Goal: Information Seeking & Learning: Learn about a topic

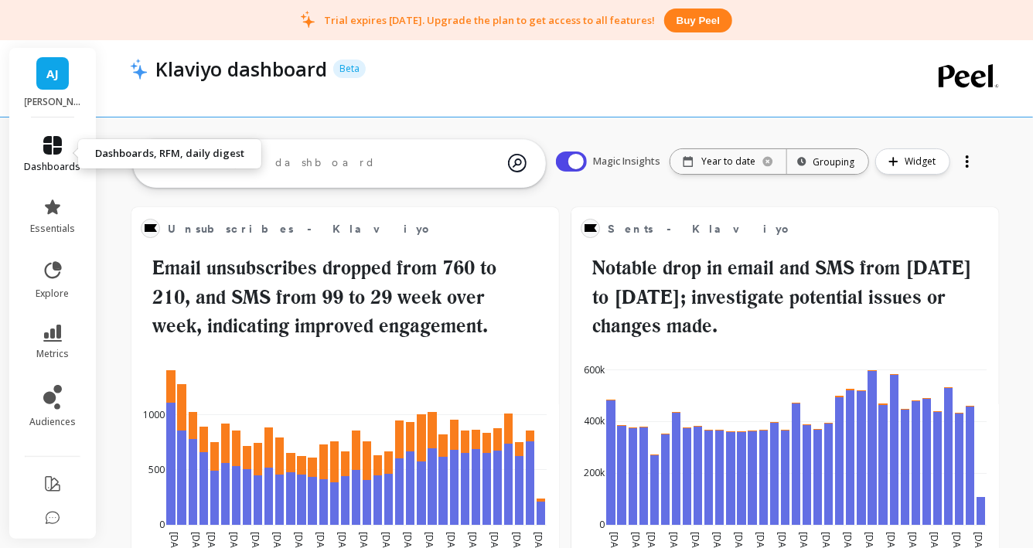
click at [62, 155] on link "dashboards" at bounding box center [53, 154] width 56 height 37
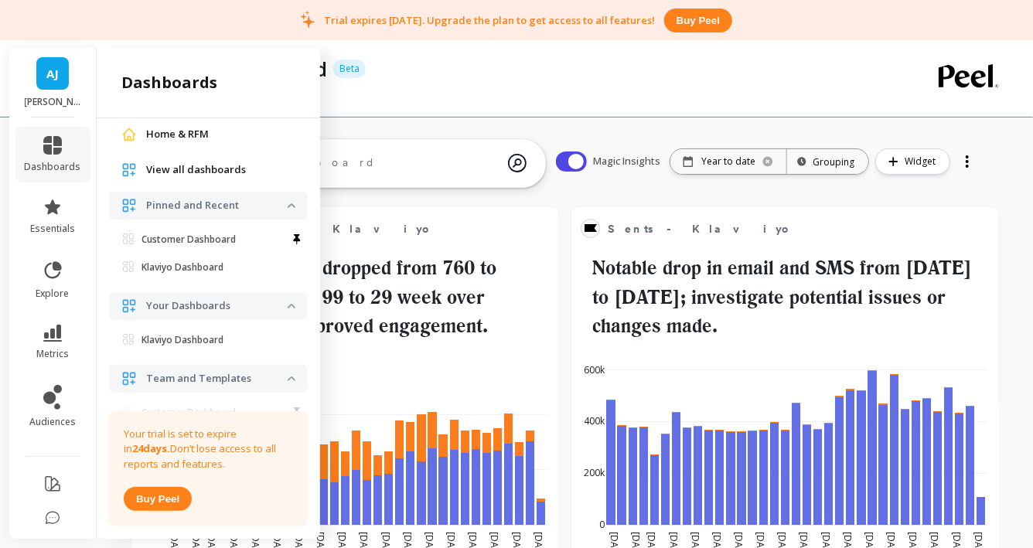
scroll to position [137, 0]
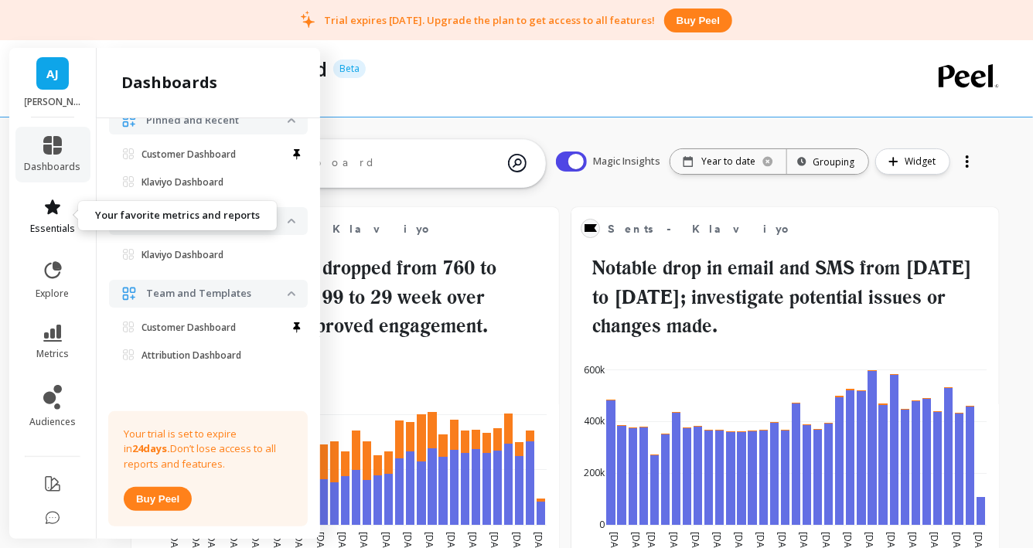
click at [63, 213] on link "essentials" at bounding box center [53, 216] width 56 height 37
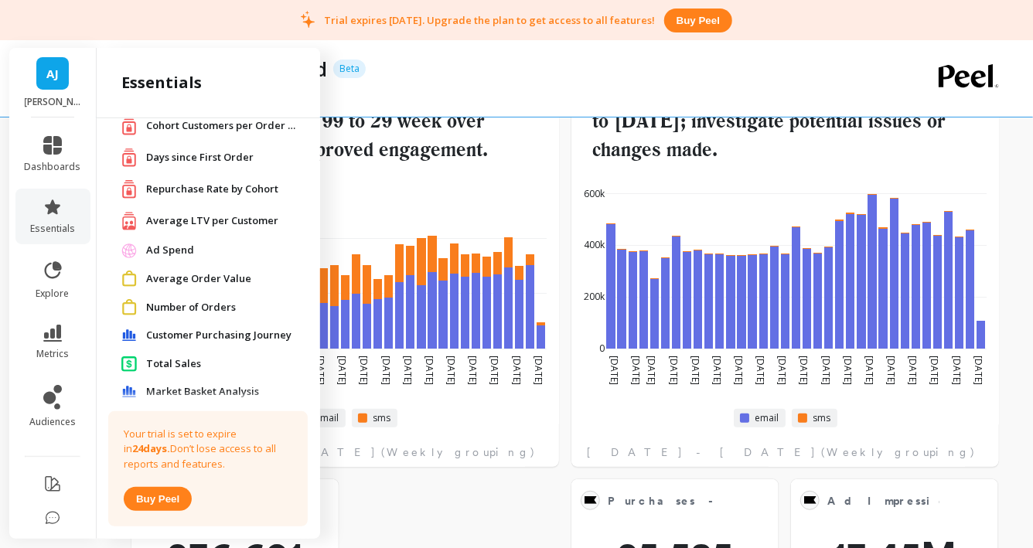
scroll to position [66, 0]
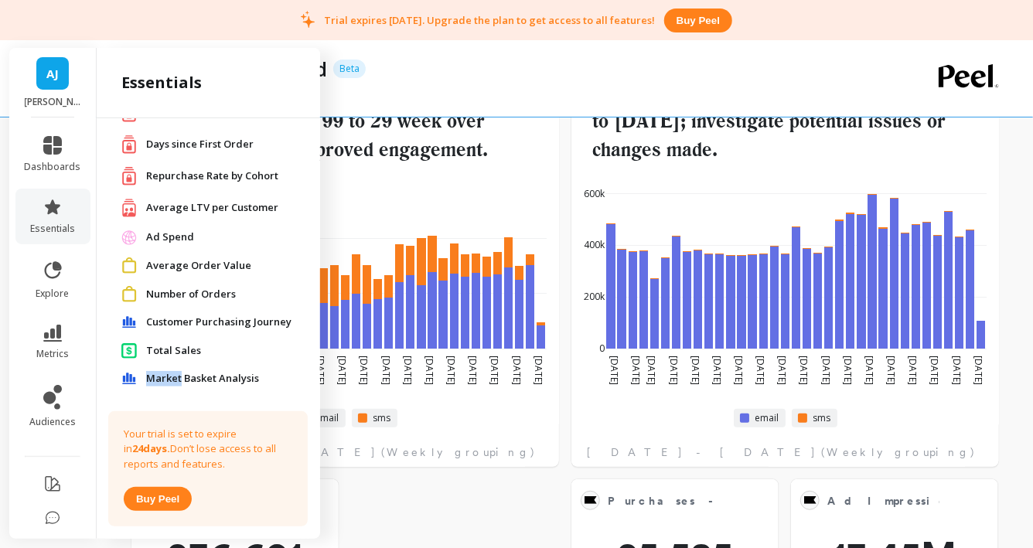
click at [151, 377] on span "Market Basket Analysis" at bounding box center [202, 378] width 113 height 15
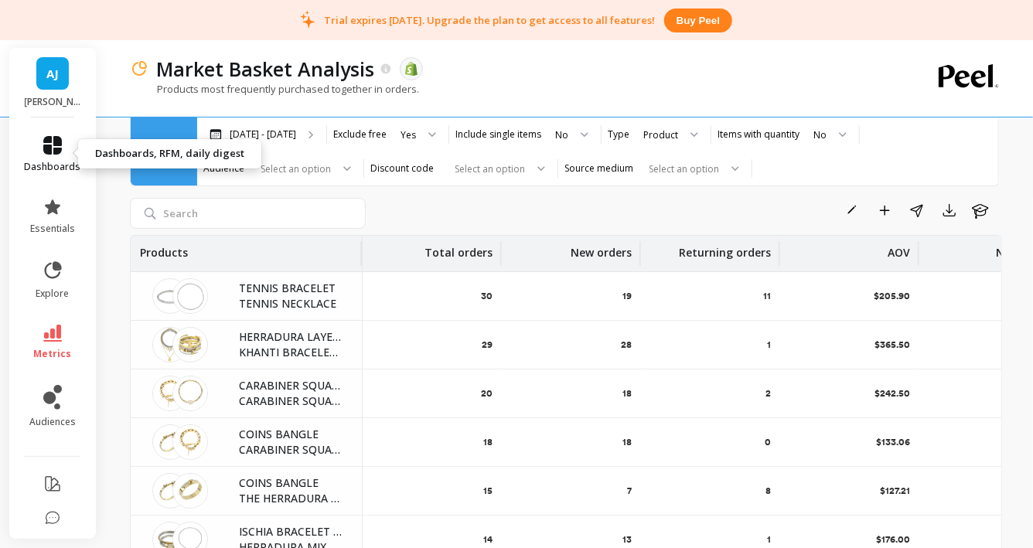
click at [50, 149] on icon at bounding box center [52, 145] width 19 height 19
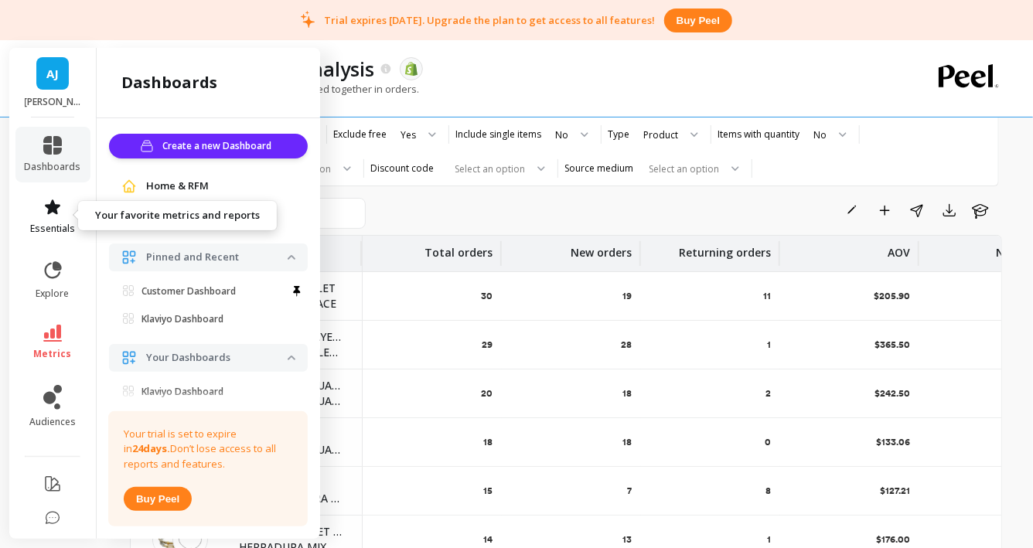
click at [64, 223] on span "essentials" at bounding box center [52, 229] width 45 height 12
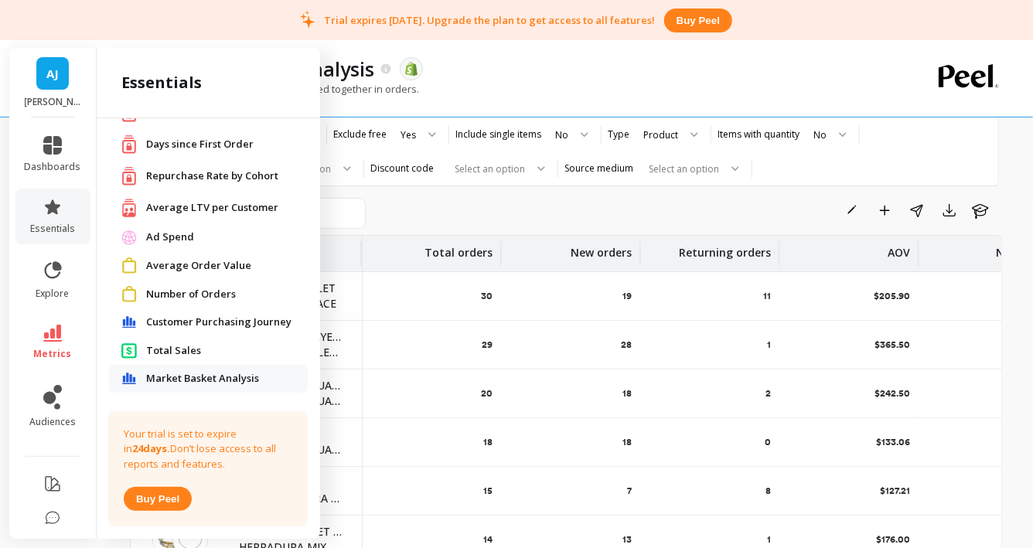
scroll to position [53, 0]
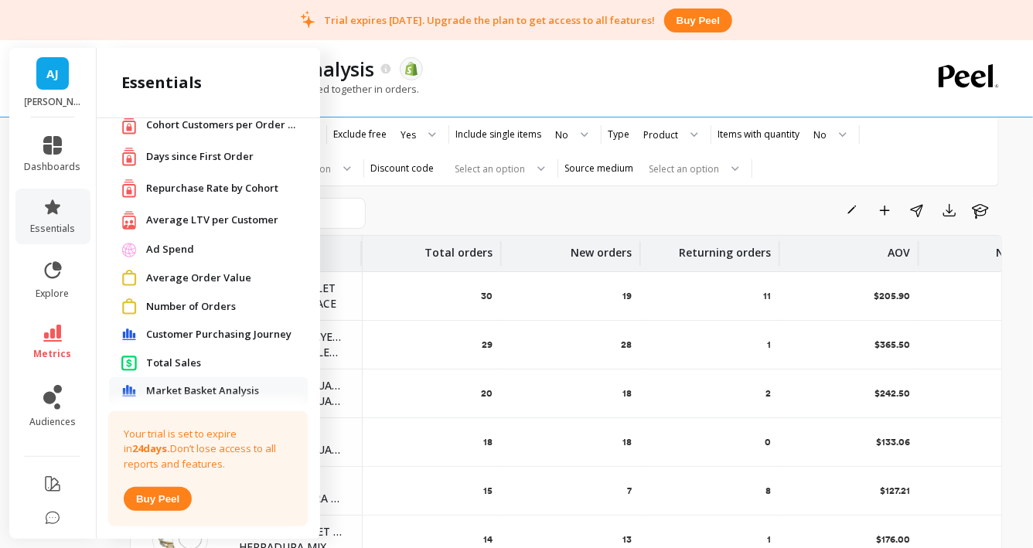
click at [240, 331] on span "Customer Purchasing Journey" at bounding box center [218, 334] width 145 height 15
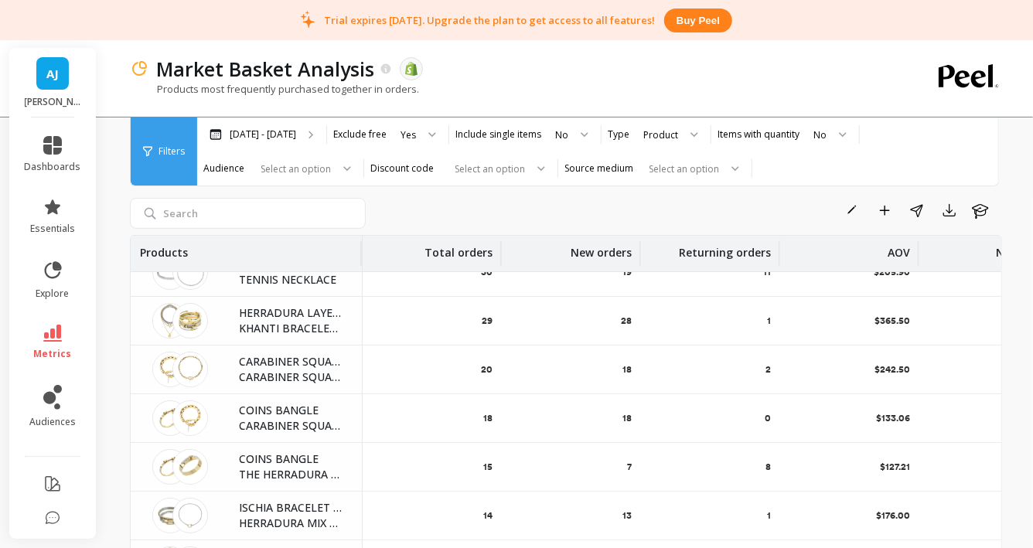
scroll to position [27, 0]
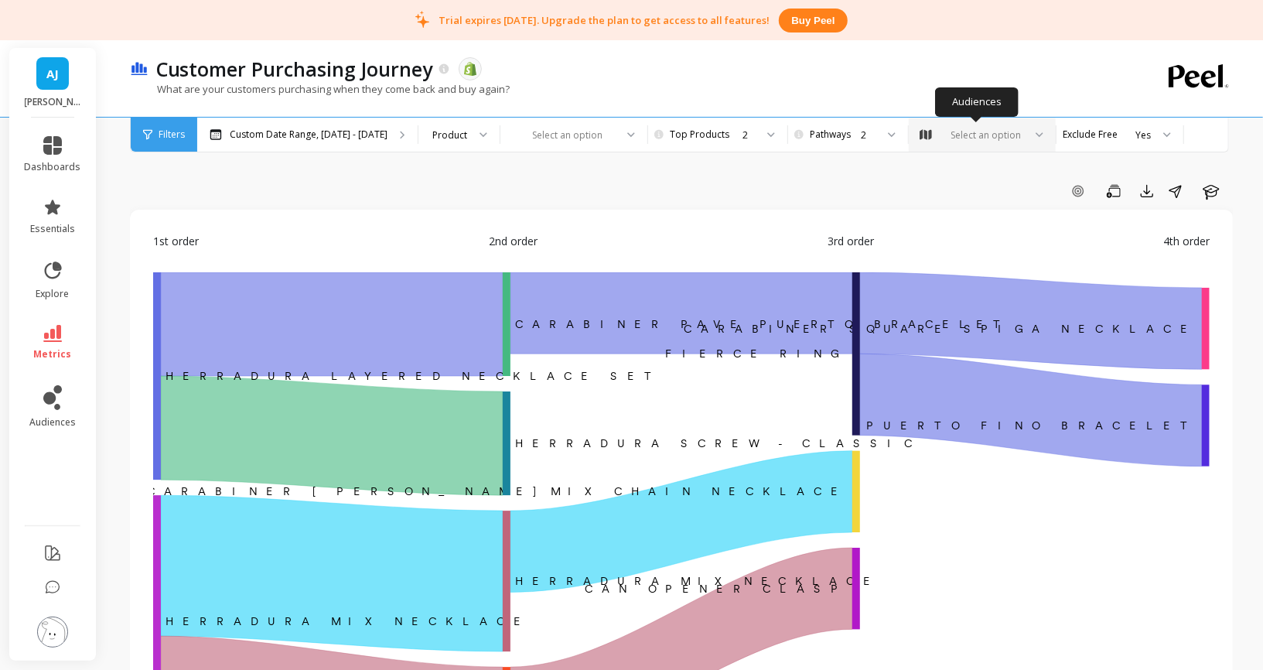
click at [990, 138] on div "Select an option" at bounding box center [985, 135] width 75 height 15
click at [960, 132] on div "Select an option" at bounding box center [985, 135] width 75 height 15
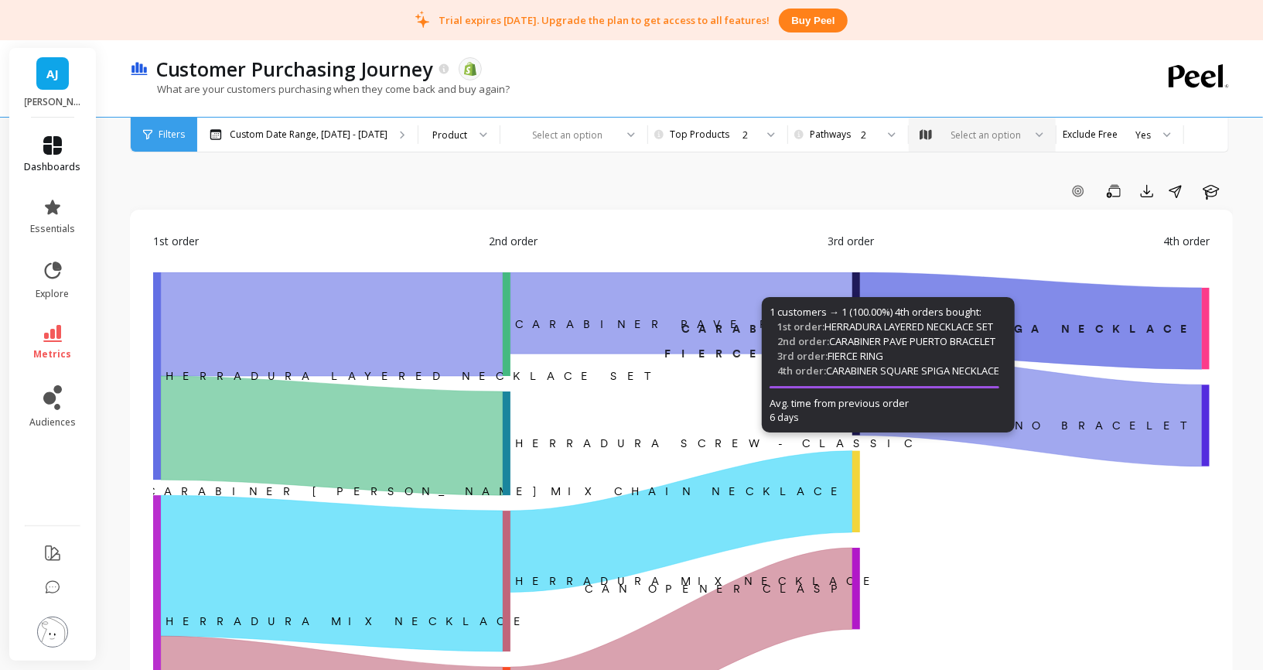
click at [57, 155] on link "dashboards" at bounding box center [53, 154] width 56 height 37
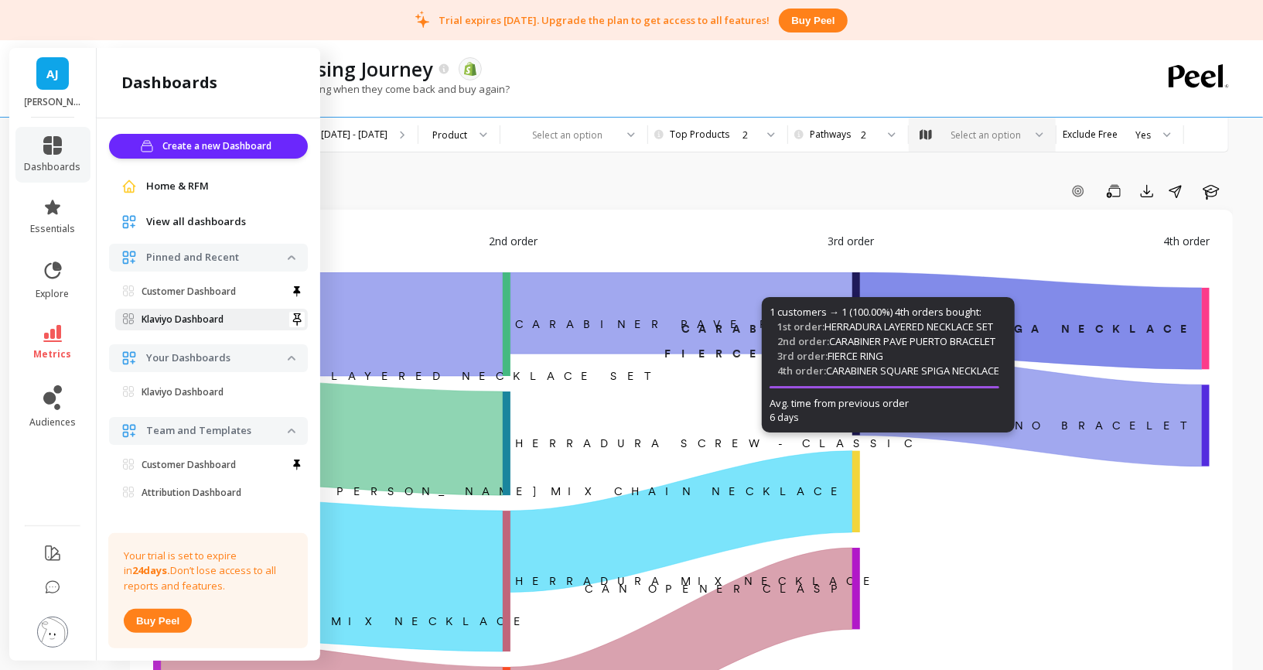
click at [220, 310] on link "Klaviyo Dashboard" at bounding box center [211, 319] width 193 height 22
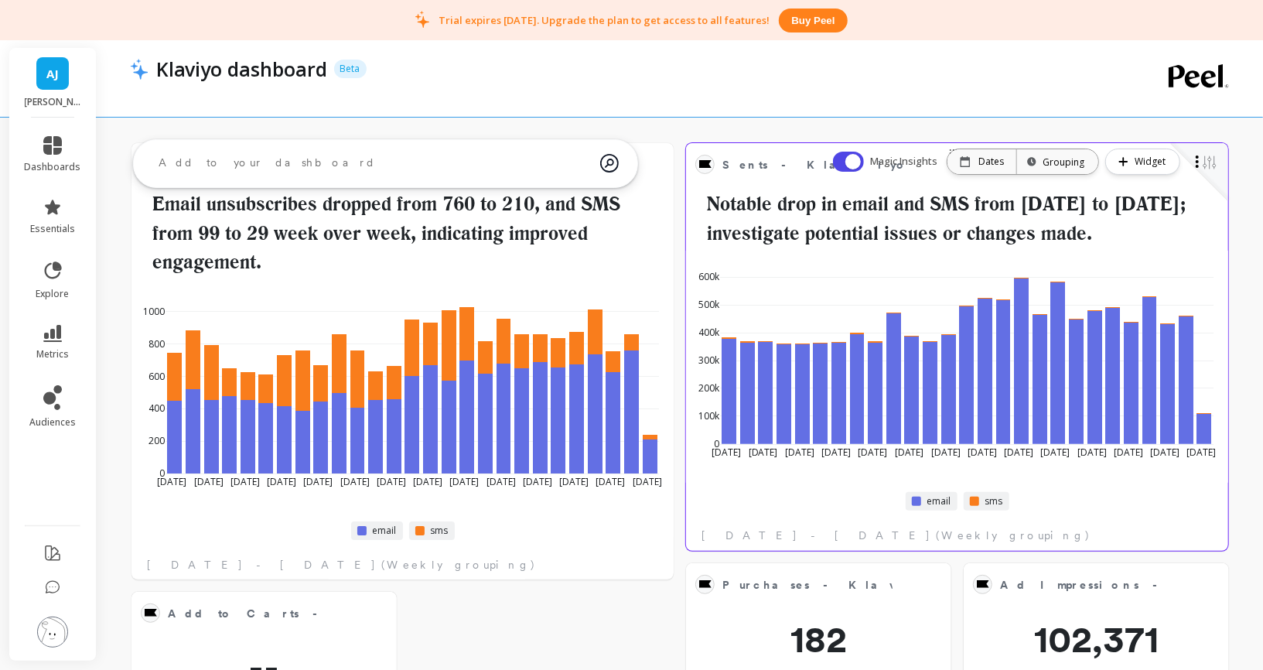
scroll to position [37, 0]
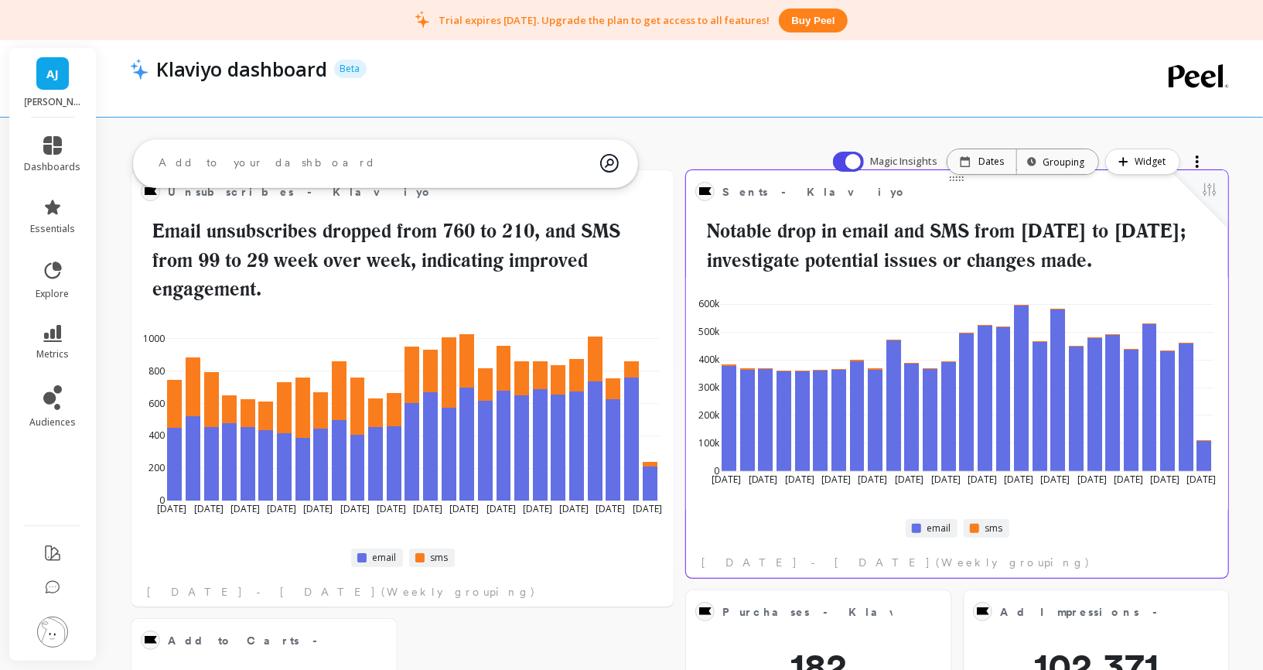
click at [827, 220] on h2 "Notable drop in email and SMS from [DATE] to [DATE]; investigate potential issu…" at bounding box center [956, 245] width 523 height 58
click at [1208, 191] on button at bounding box center [1209, 191] width 19 height 22
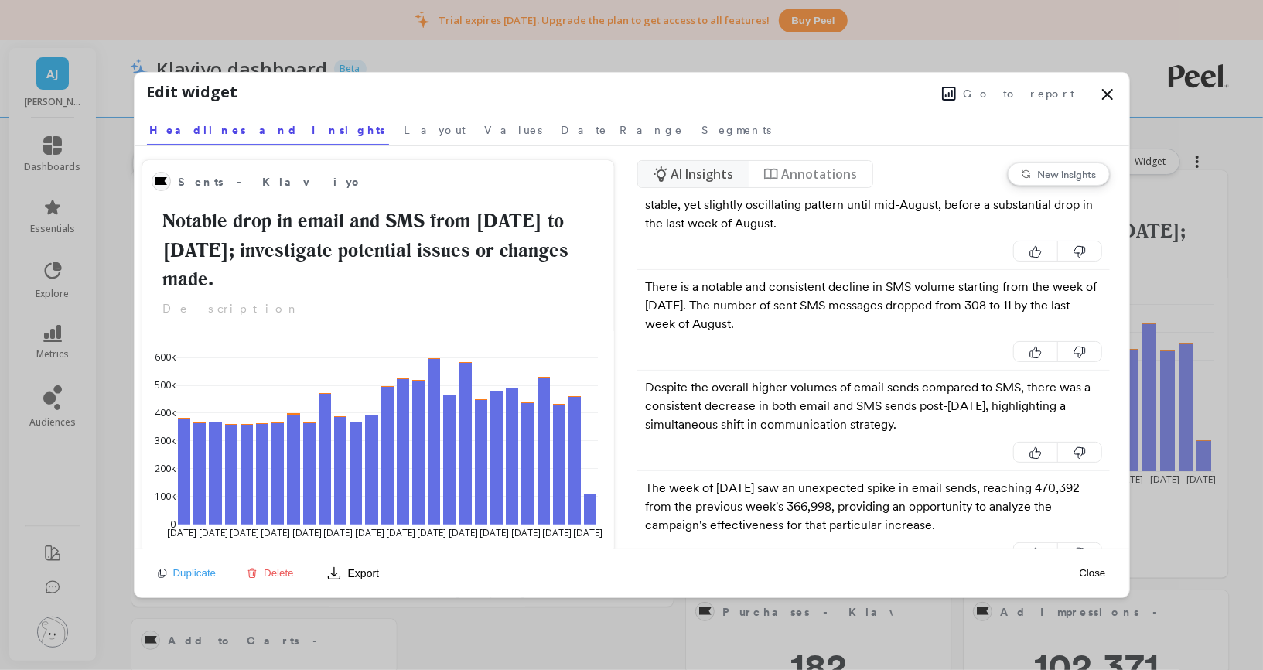
scroll to position [0, 0]
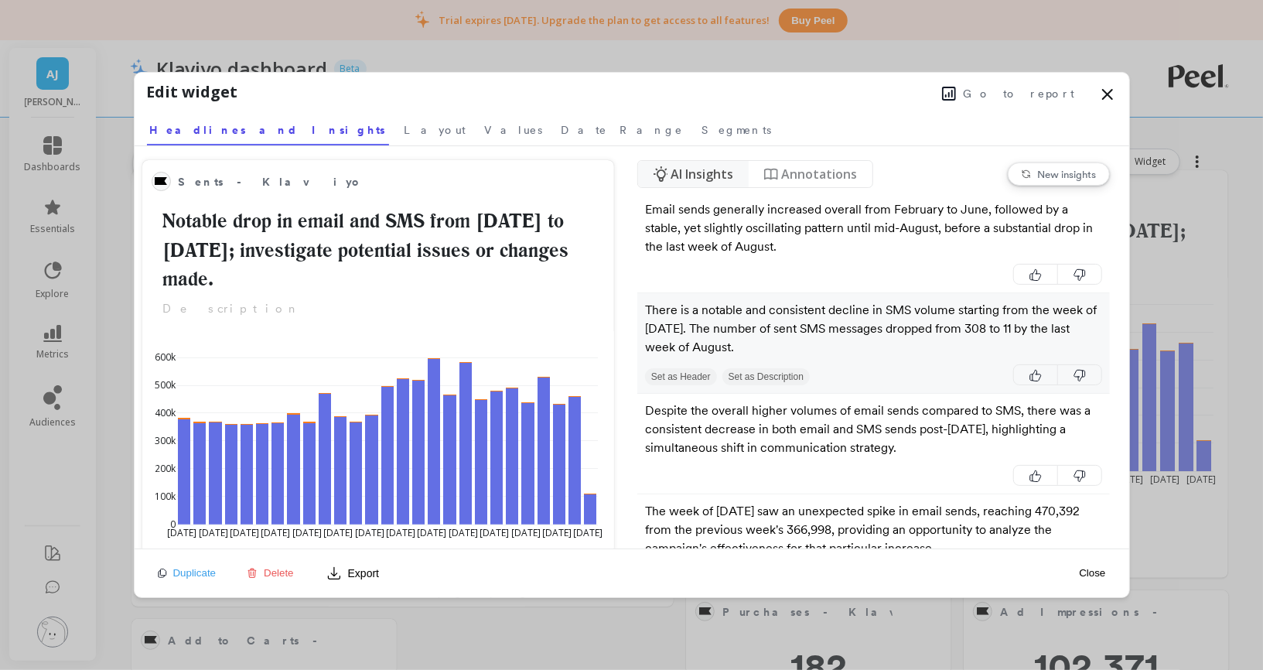
click at [732, 310] on p "There is a notable and consistent decline in SMS volume starting from the week …" at bounding box center [873, 329] width 457 height 56
click at [731, 411] on p "Despite the overall higher volumes of email sends compared to SMS, there was a …" at bounding box center [873, 429] width 457 height 56
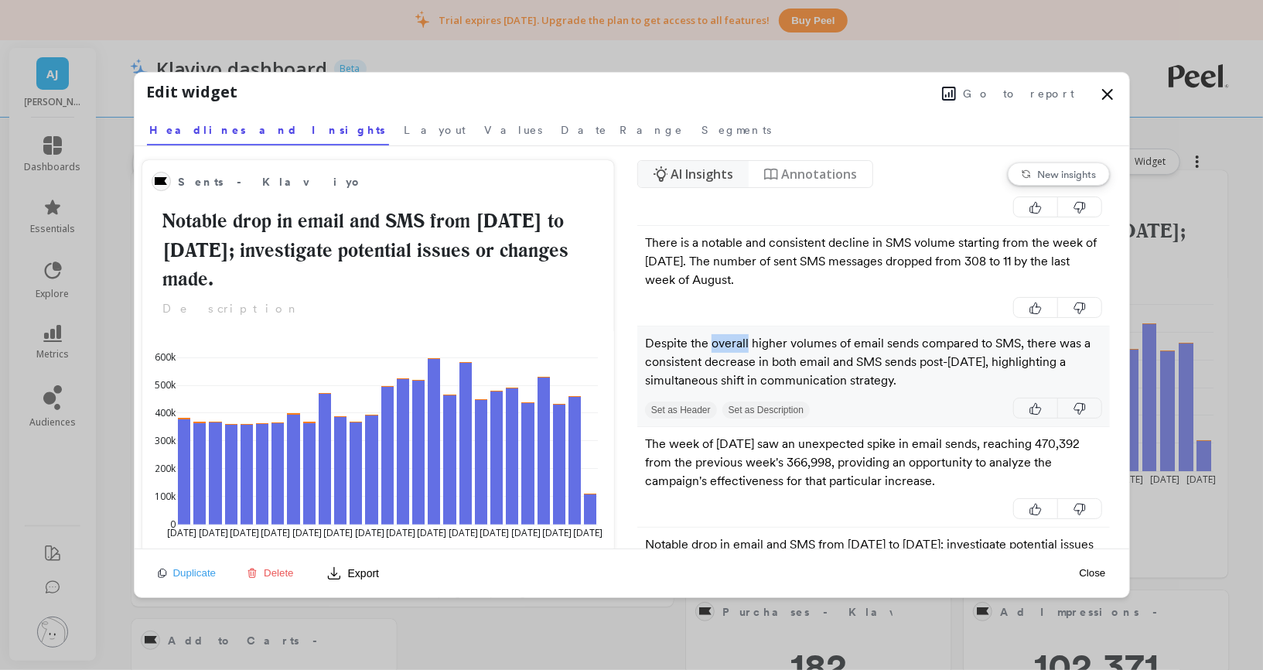
scroll to position [79, 0]
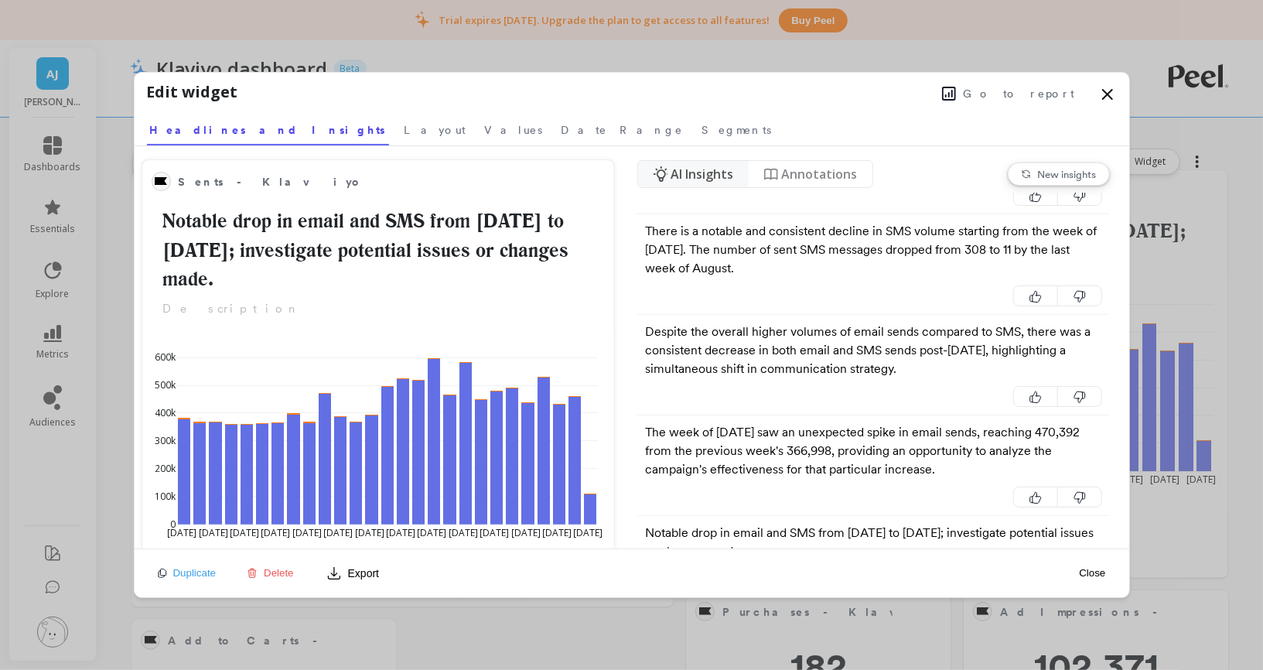
click at [1109, 88] on icon at bounding box center [1107, 94] width 19 height 19
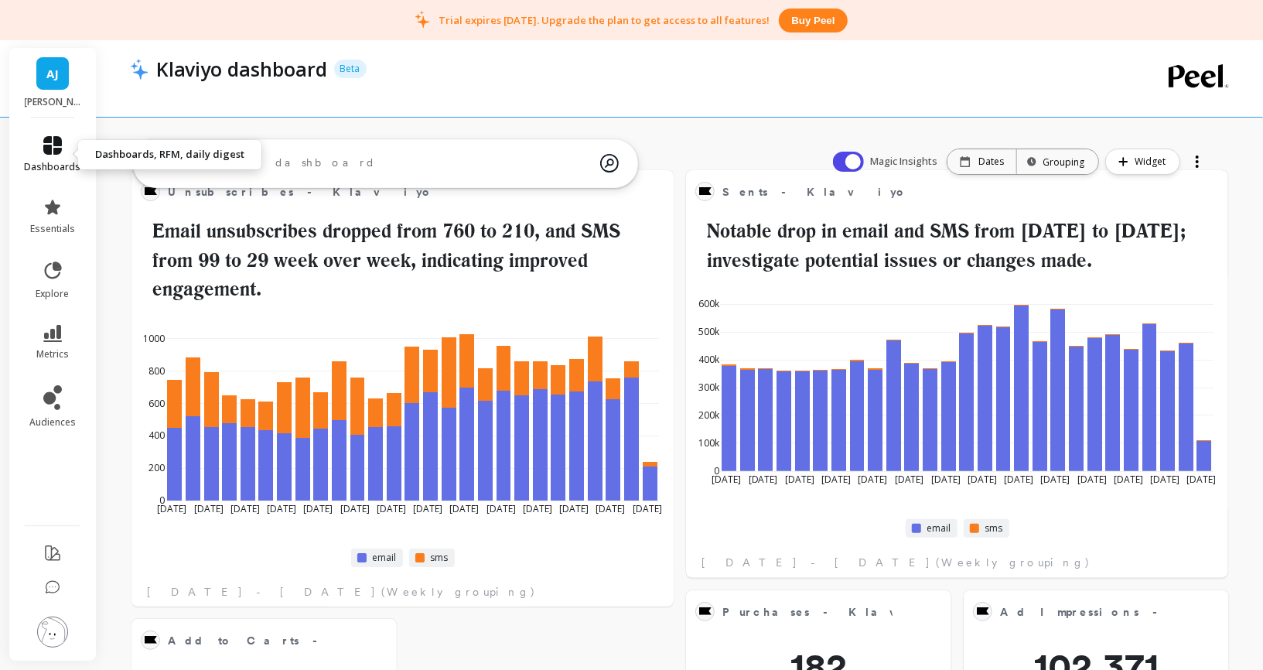
click at [63, 146] on link "dashboards" at bounding box center [53, 154] width 56 height 37
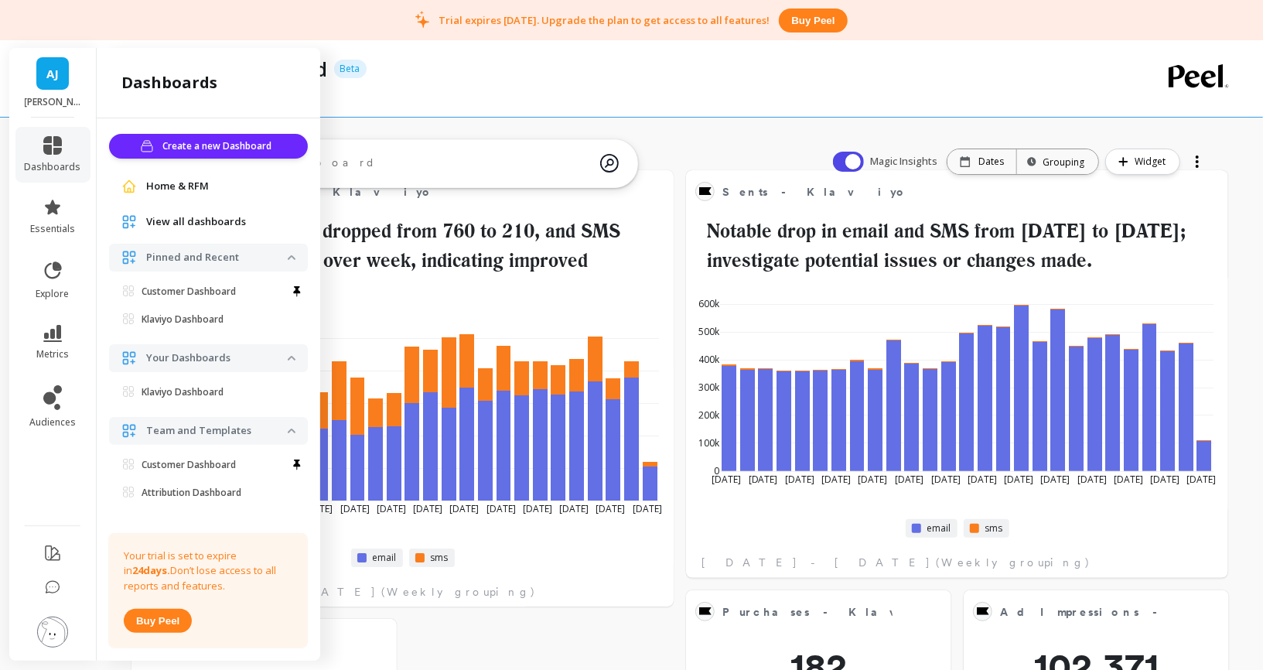
click at [172, 182] on span "Home & RFM" at bounding box center [177, 186] width 63 height 15
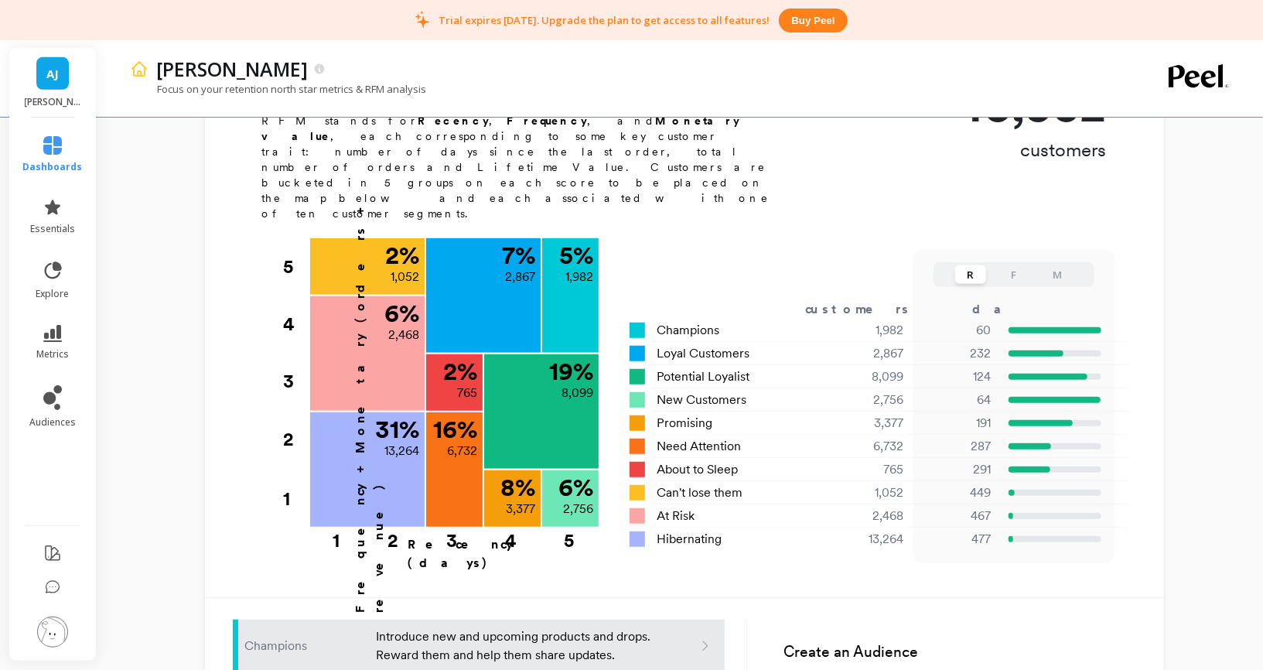
scroll to position [496, 0]
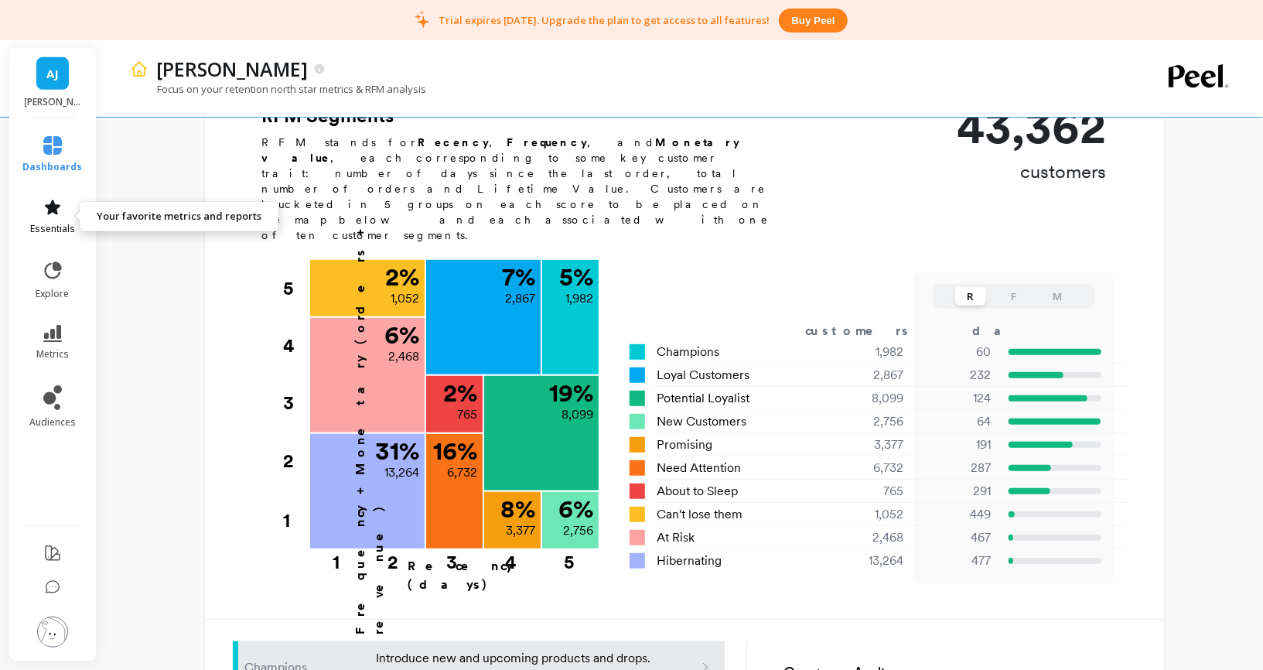
click at [61, 203] on icon at bounding box center [52, 207] width 19 height 19
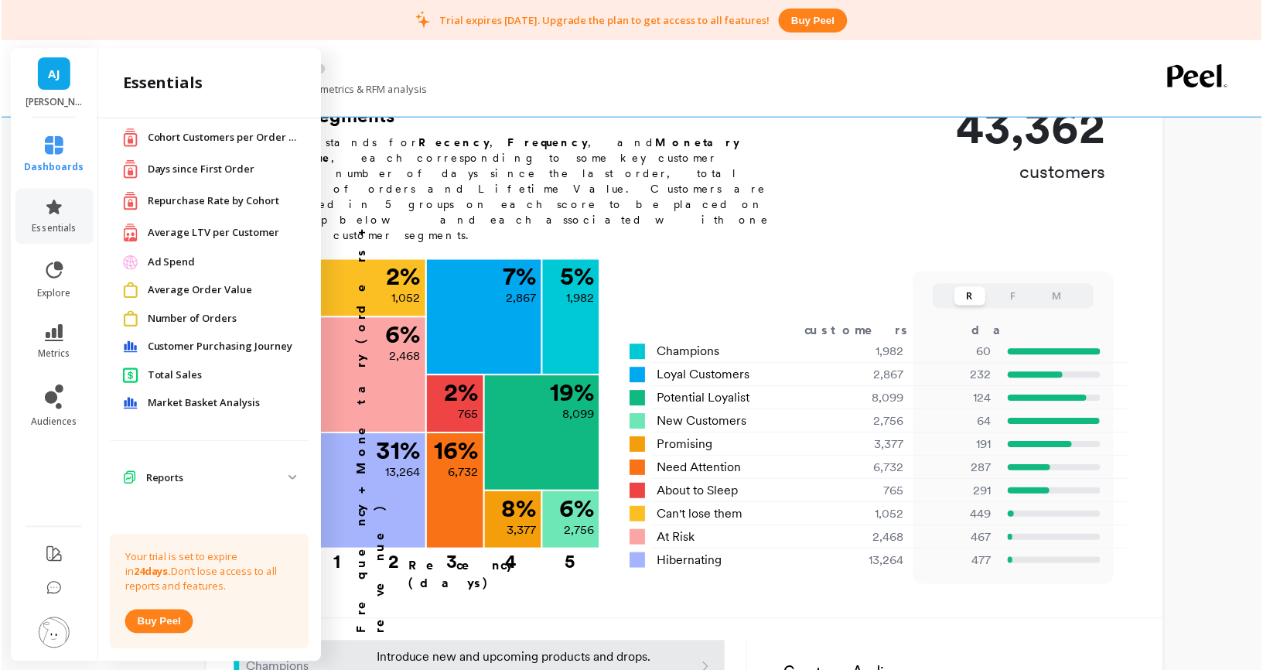
scroll to position [16, 0]
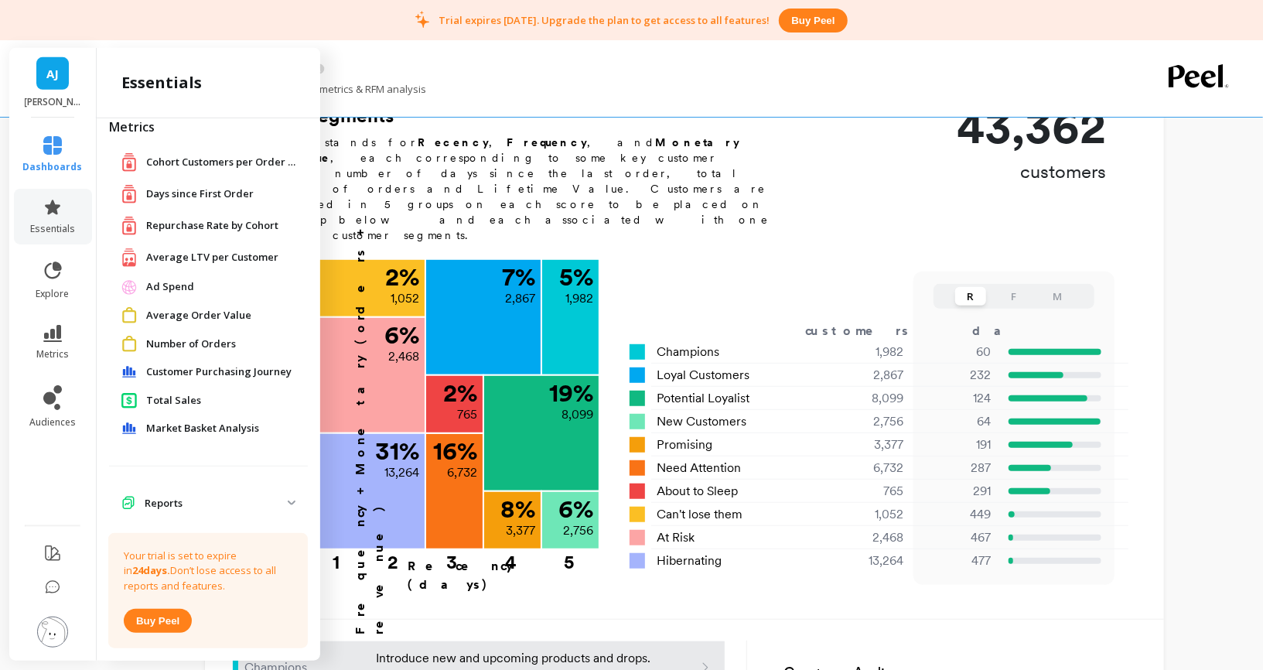
click at [228, 226] on span "Repurchase Rate by Cohort" at bounding box center [212, 225] width 132 height 15
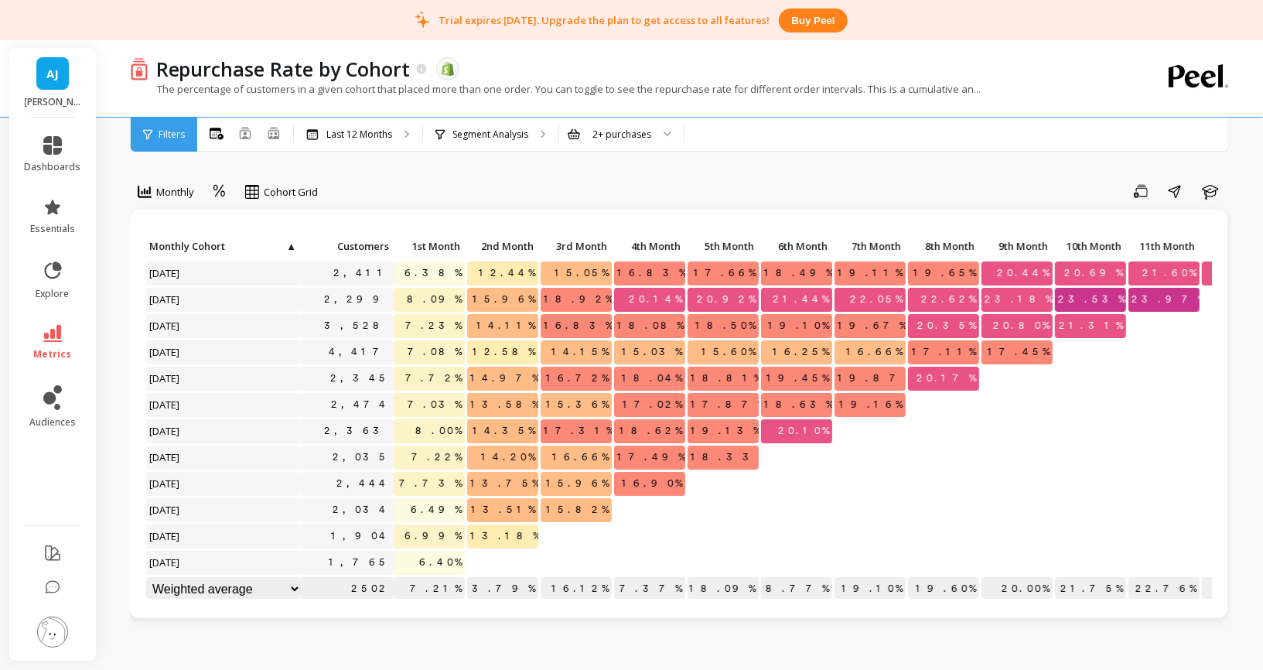
scroll to position [1, 0]
click at [53, 168] on span "dashboards" at bounding box center [53, 167] width 56 height 12
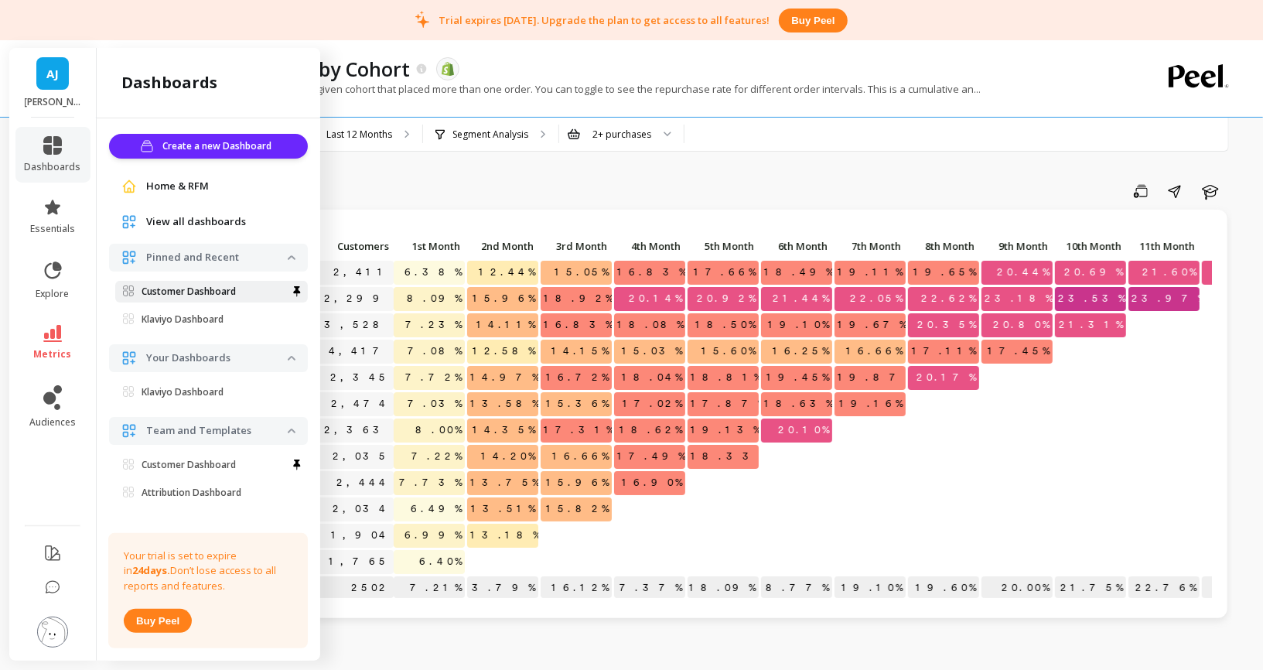
scroll to position [15, 0]
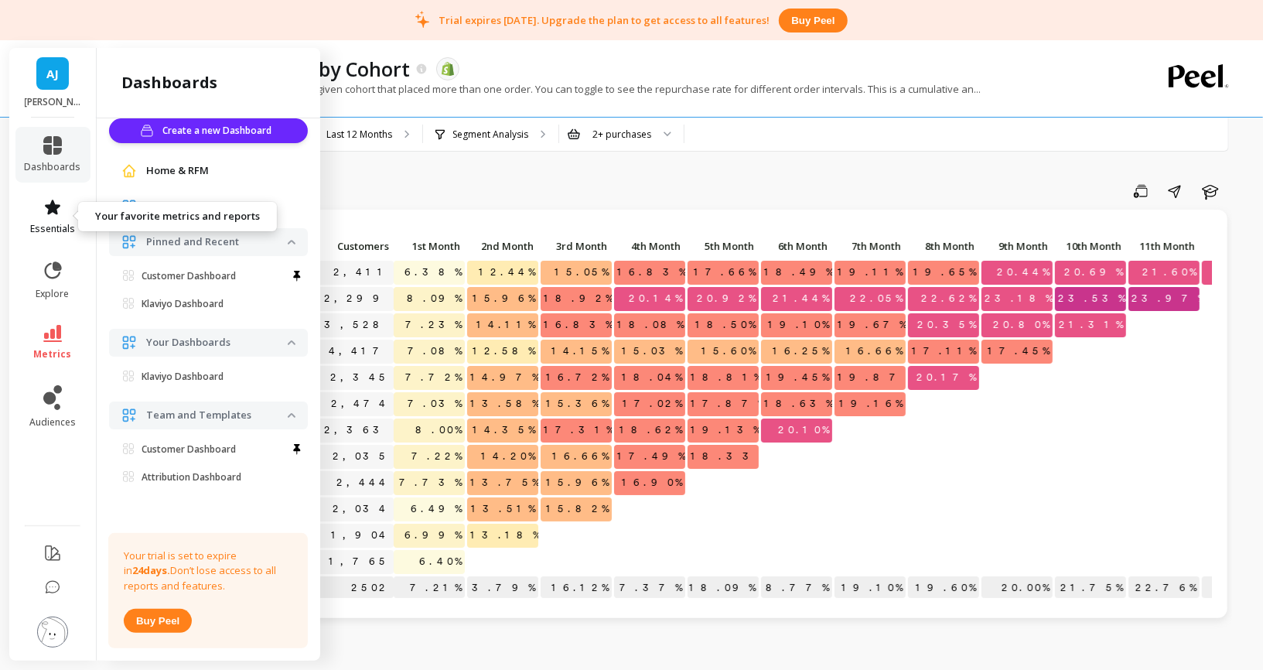
click at [59, 211] on icon at bounding box center [52, 207] width 19 height 19
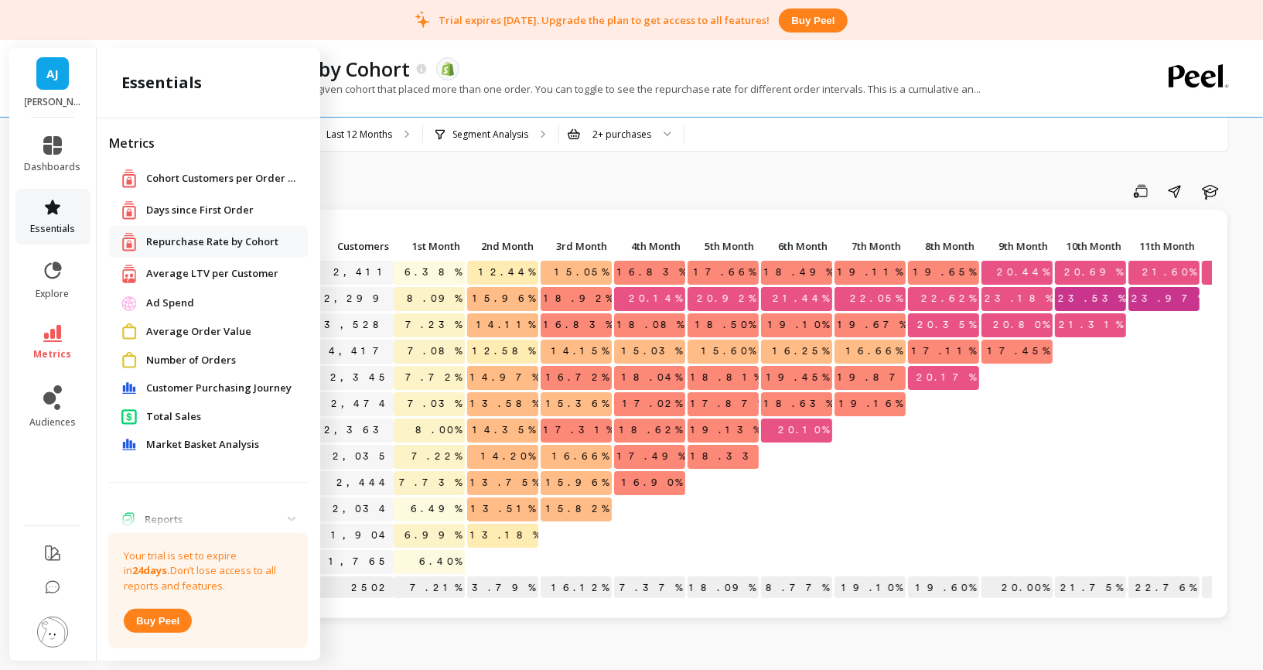
scroll to position [16, 0]
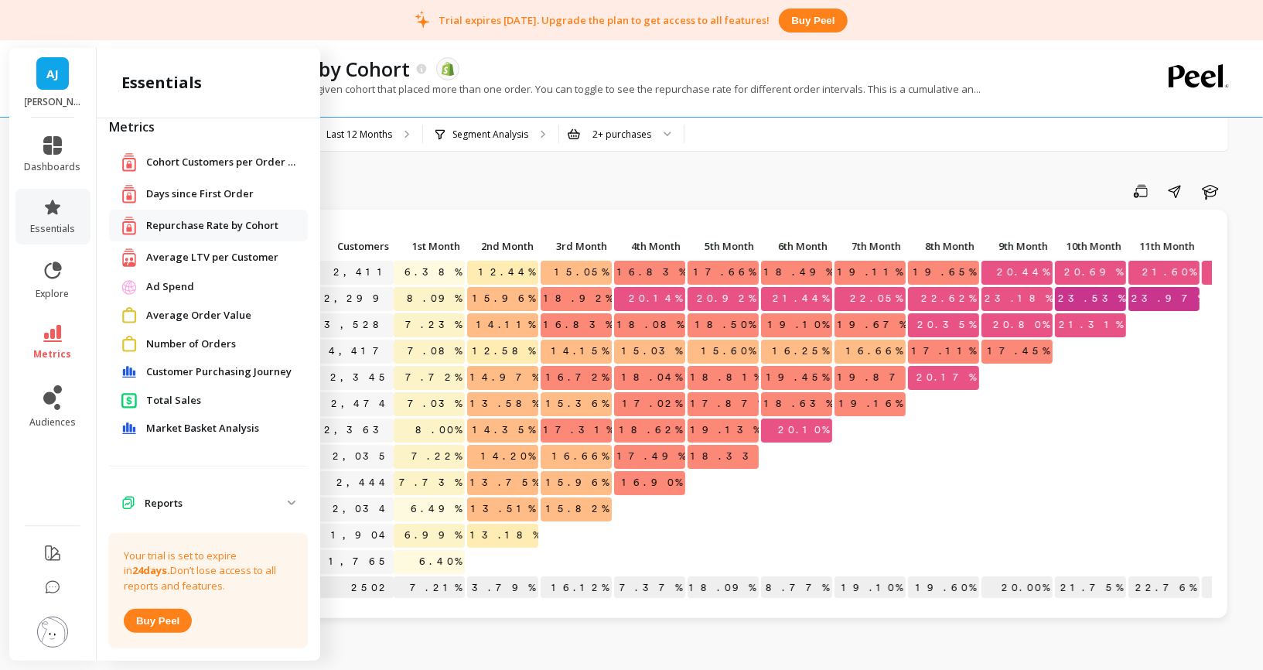
click at [199, 285] on link "Ad Spend" at bounding box center [220, 286] width 149 height 15
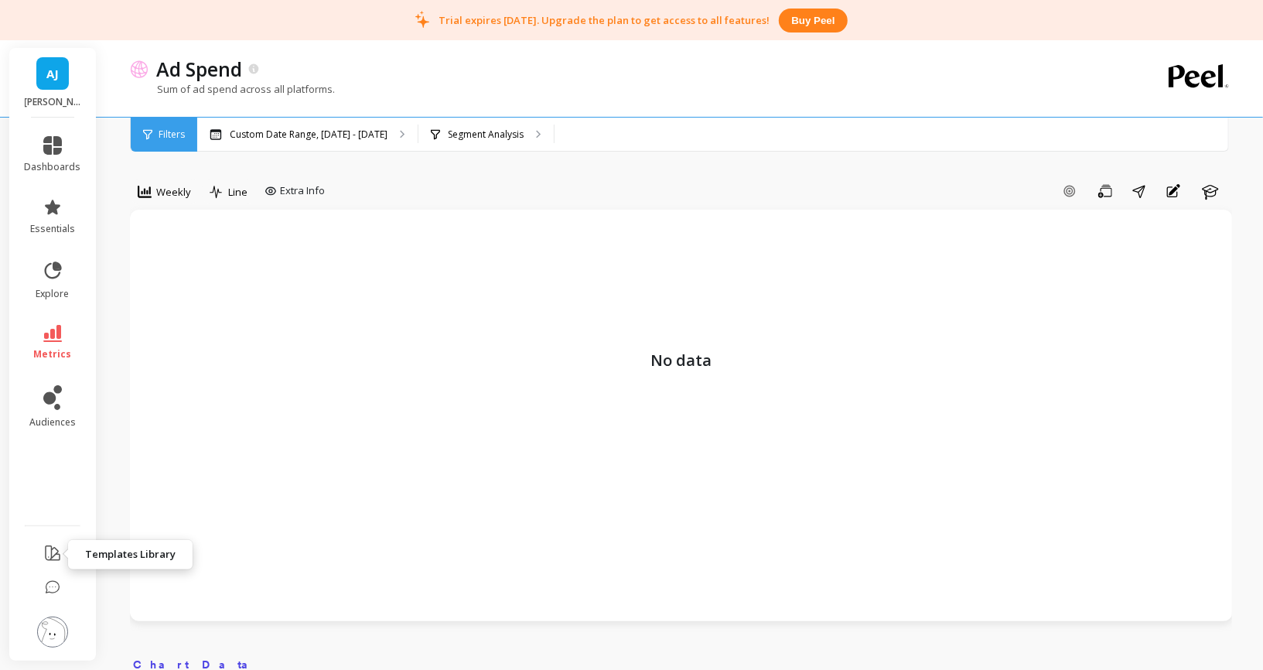
click at [54, 556] on icon at bounding box center [52, 553] width 19 height 19
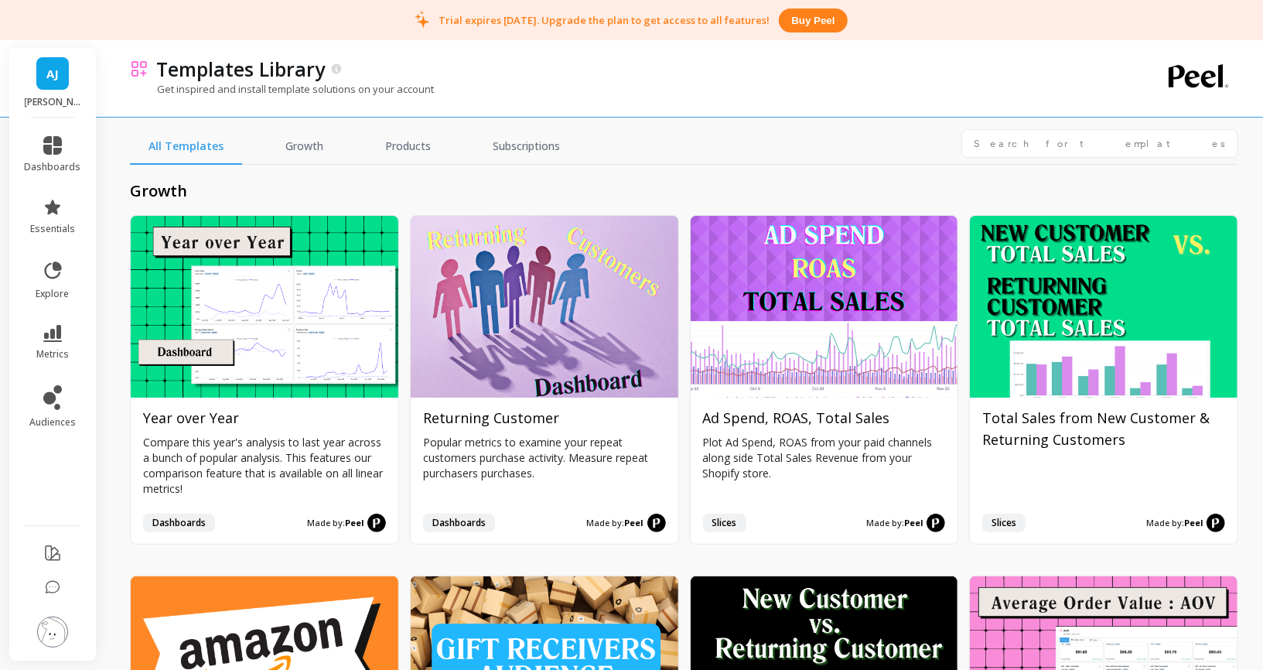
click at [60, 640] on img at bounding box center [52, 631] width 31 height 31
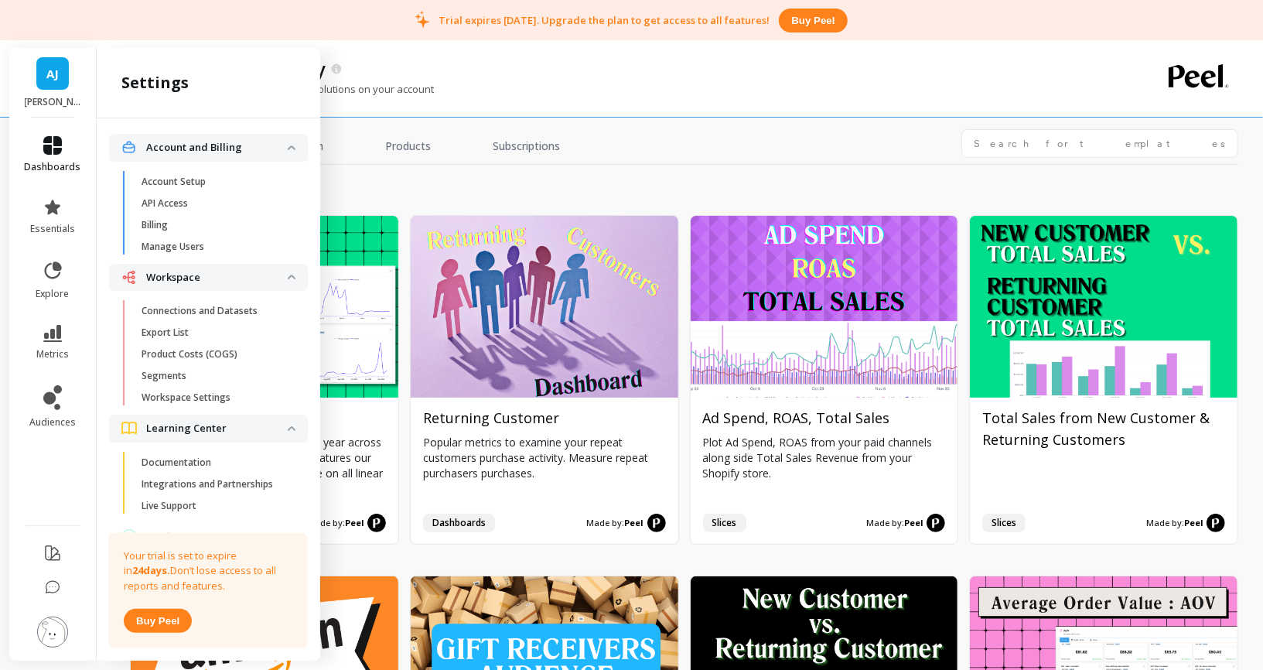
click at [55, 169] on span "dashboards" at bounding box center [53, 167] width 56 height 12
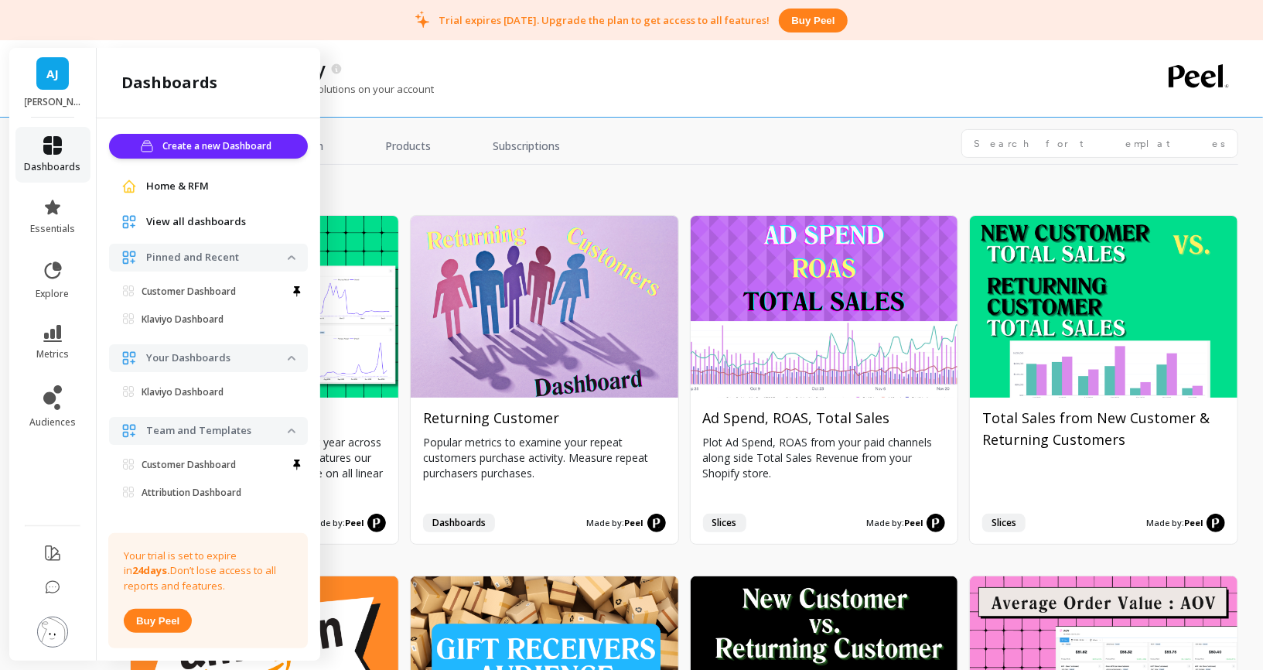
scroll to position [15, 0]
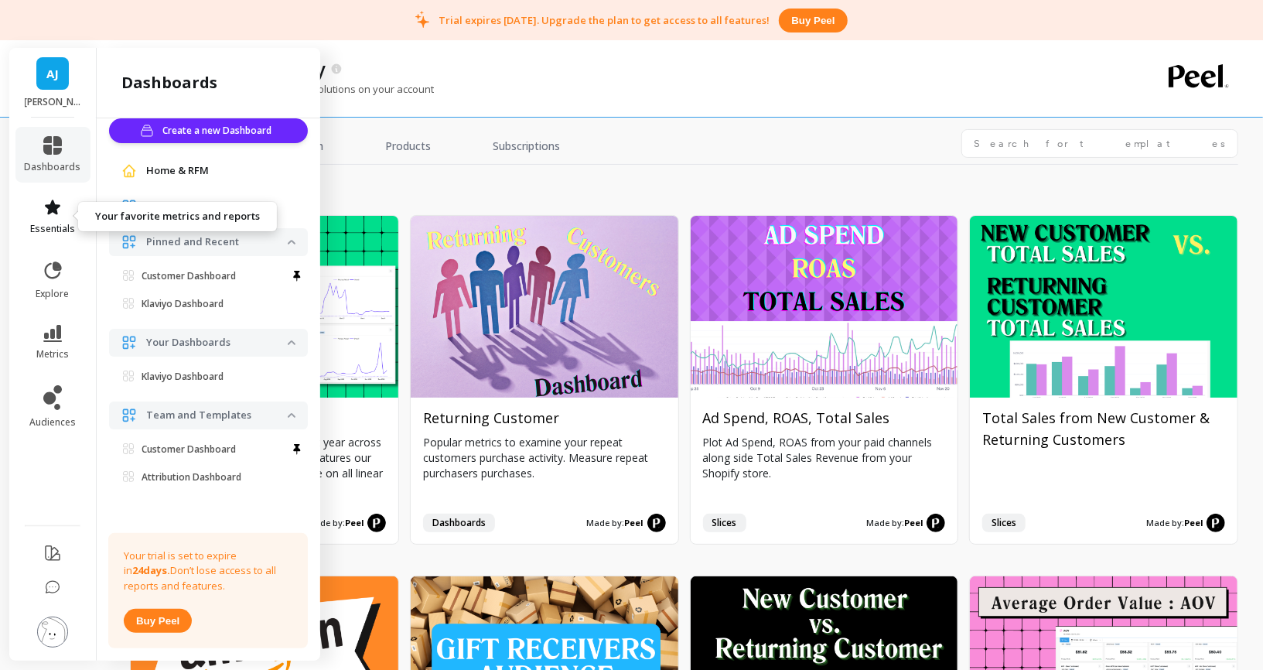
click at [56, 217] on link "essentials" at bounding box center [53, 216] width 56 height 37
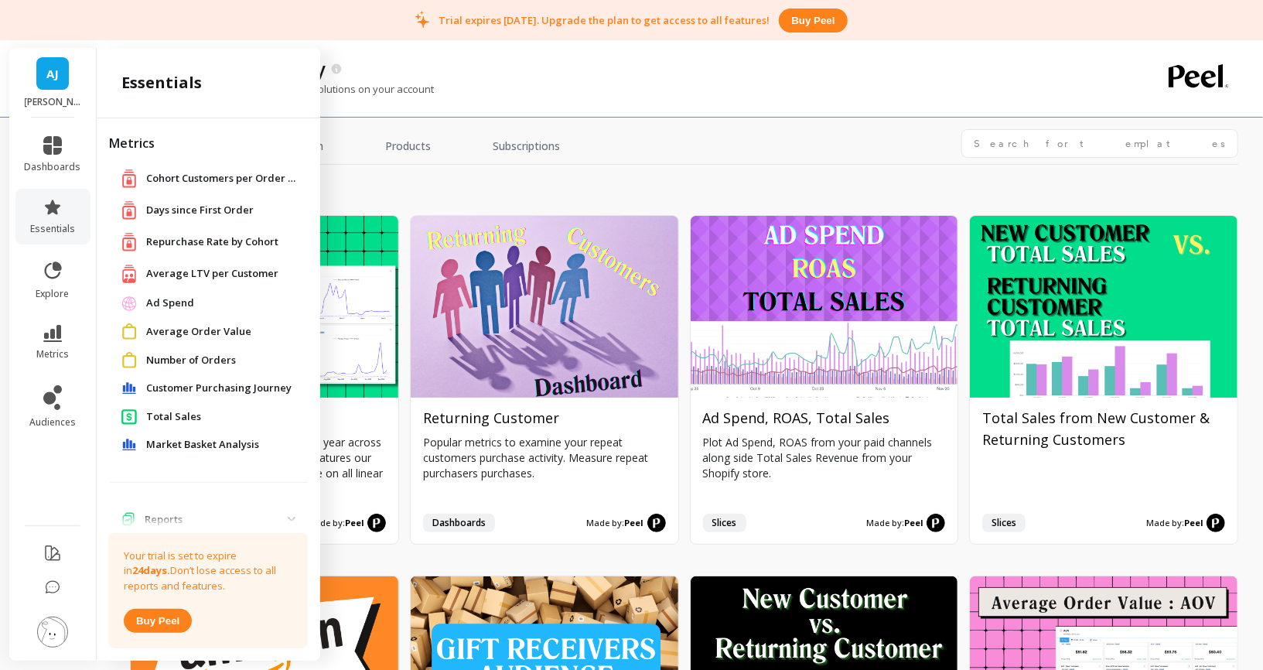
scroll to position [42, 0]
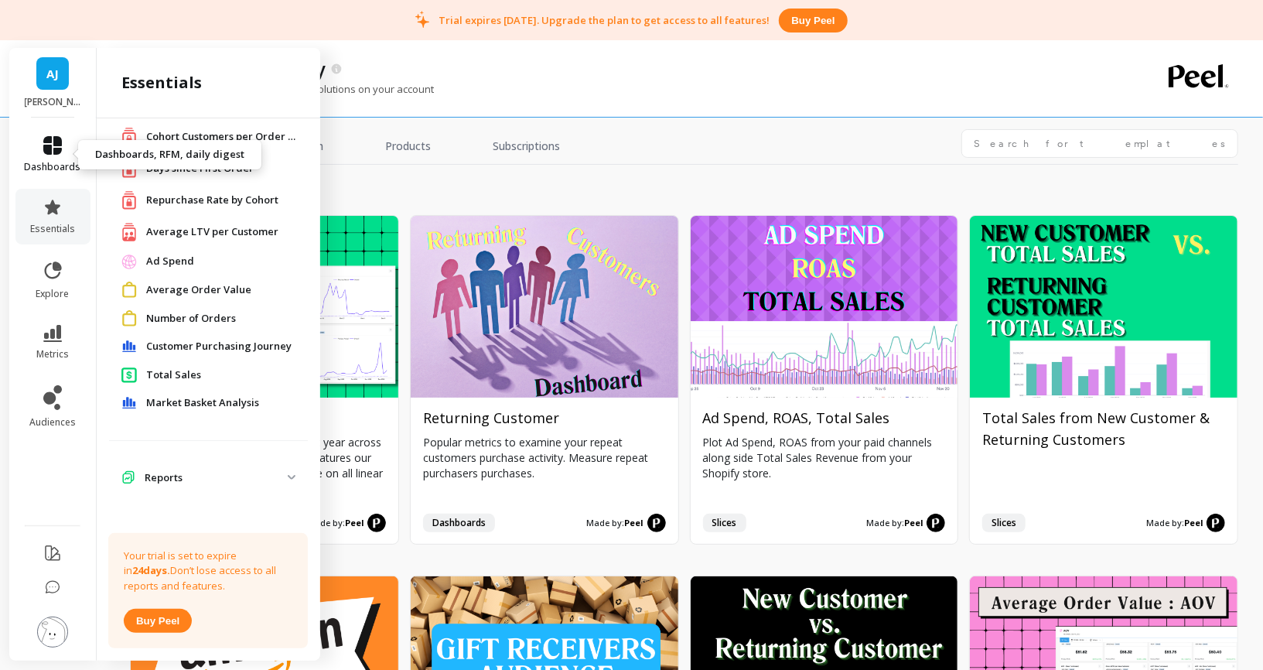
click at [60, 155] on link "dashboards" at bounding box center [53, 154] width 56 height 37
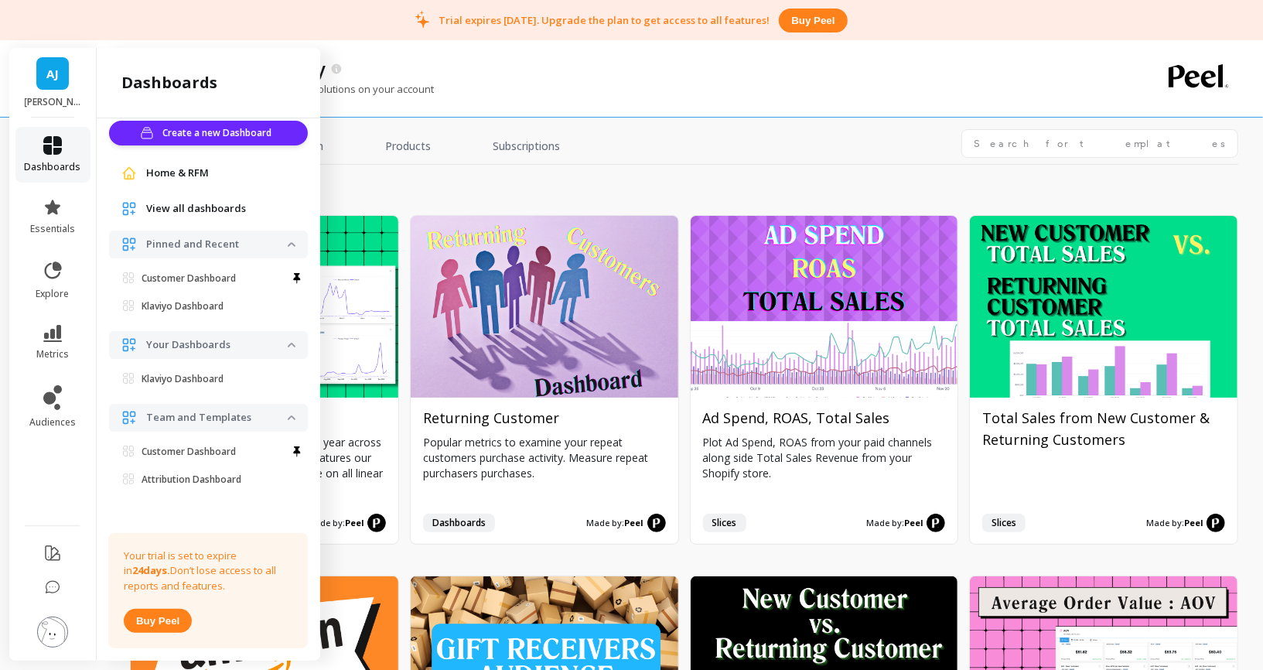
scroll to position [15, 0]
click at [513, 186] on h2 "growth" at bounding box center [684, 191] width 1108 height 22
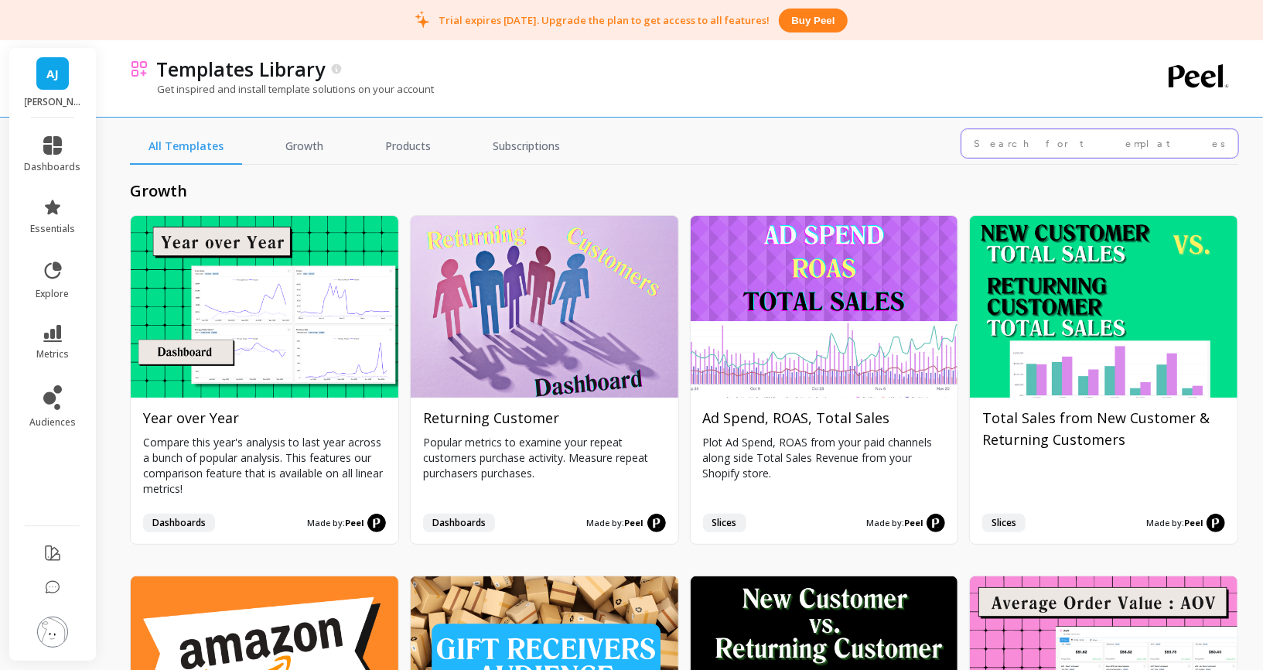
click at [1000, 155] on input "text" at bounding box center [1099, 143] width 277 height 29
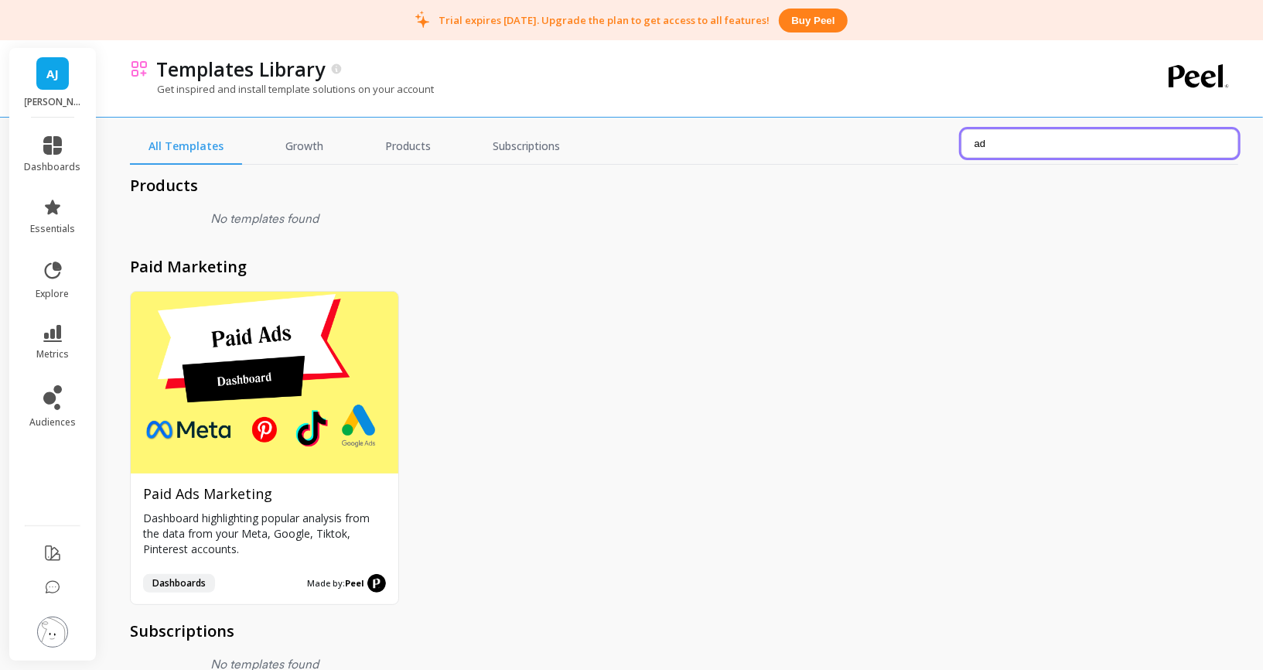
scroll to position [381, 0]
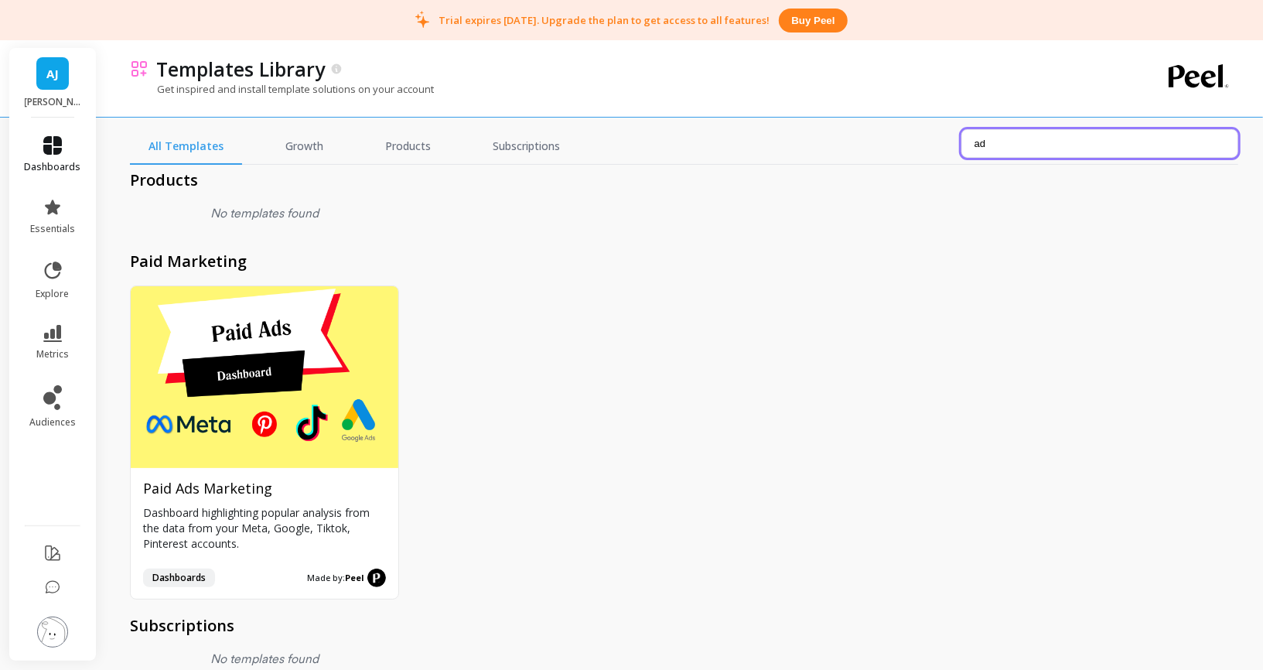
type input "ad"
click at [63, 159] on link "dashboards" at bounding box center [53, 154] width 56 height 37
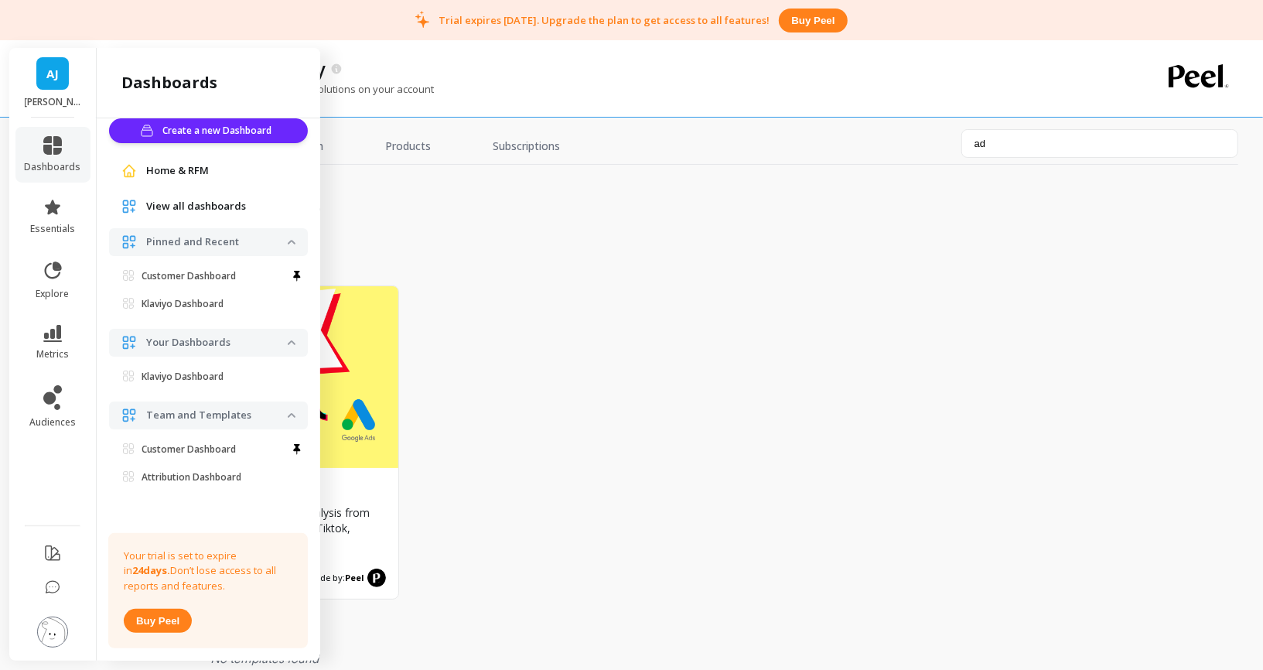
scroll to position [0, 0]
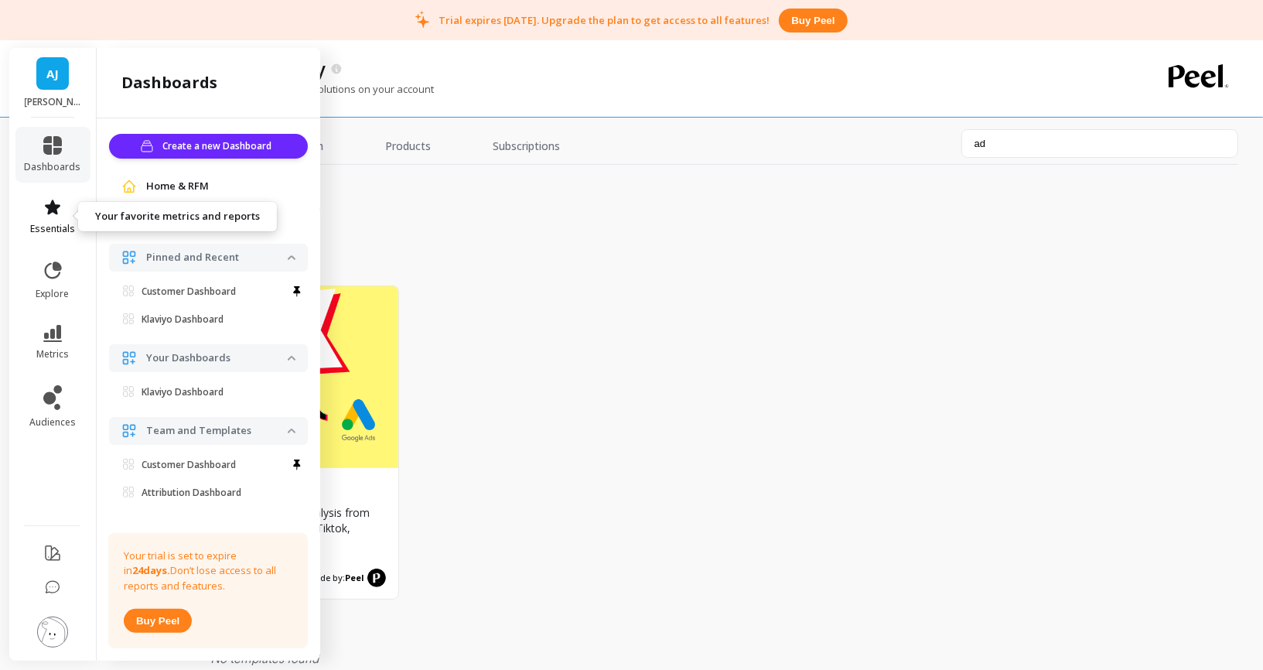
click at [70, 216] on link "essentials" at bounding box center [53, 216] width 56 height 37
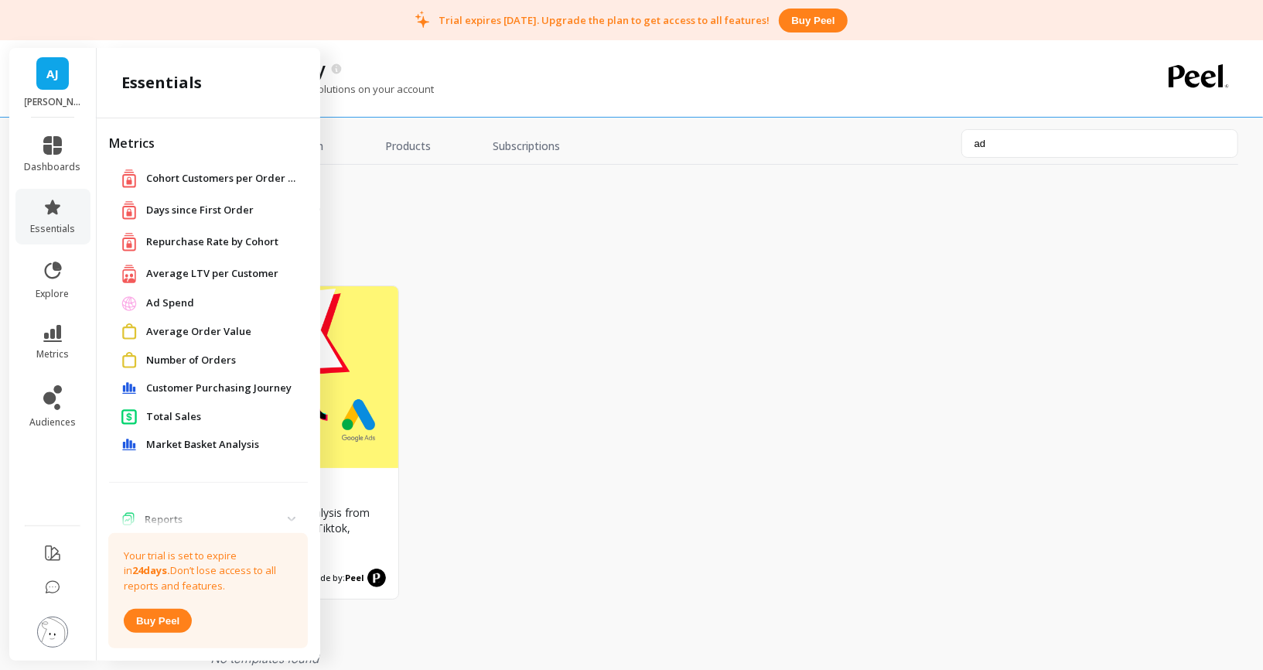
scroll to position [42, 0]
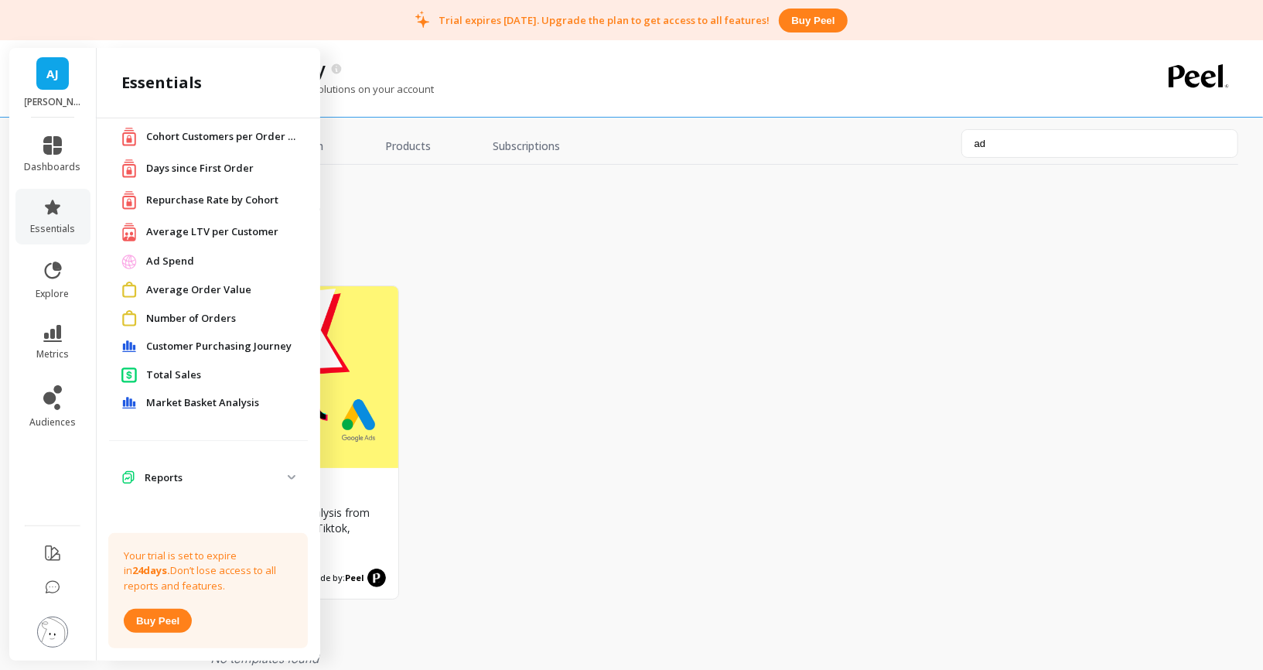
click at [210, 172] on span "Days since First Order" at bounding box center [199, 168] width 107 height 15
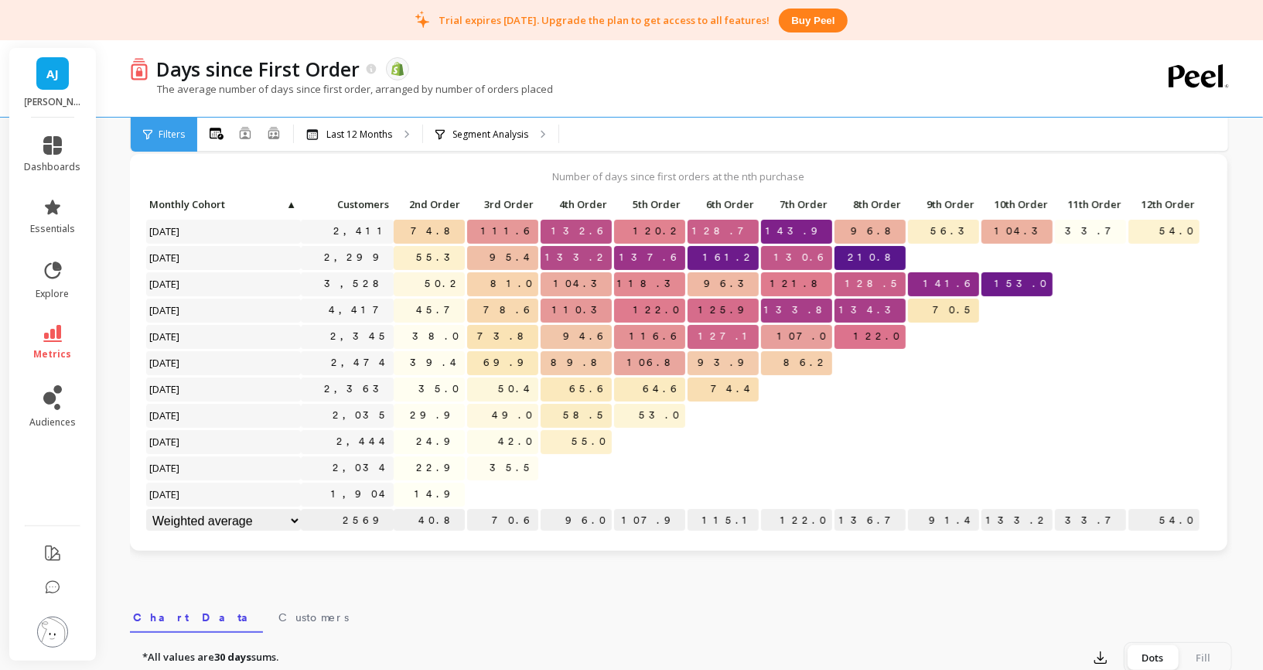
scroll to position [55, 0]
click at [43, 223] on span "essentials" at bounding box center [52, 229] width 45 height 12
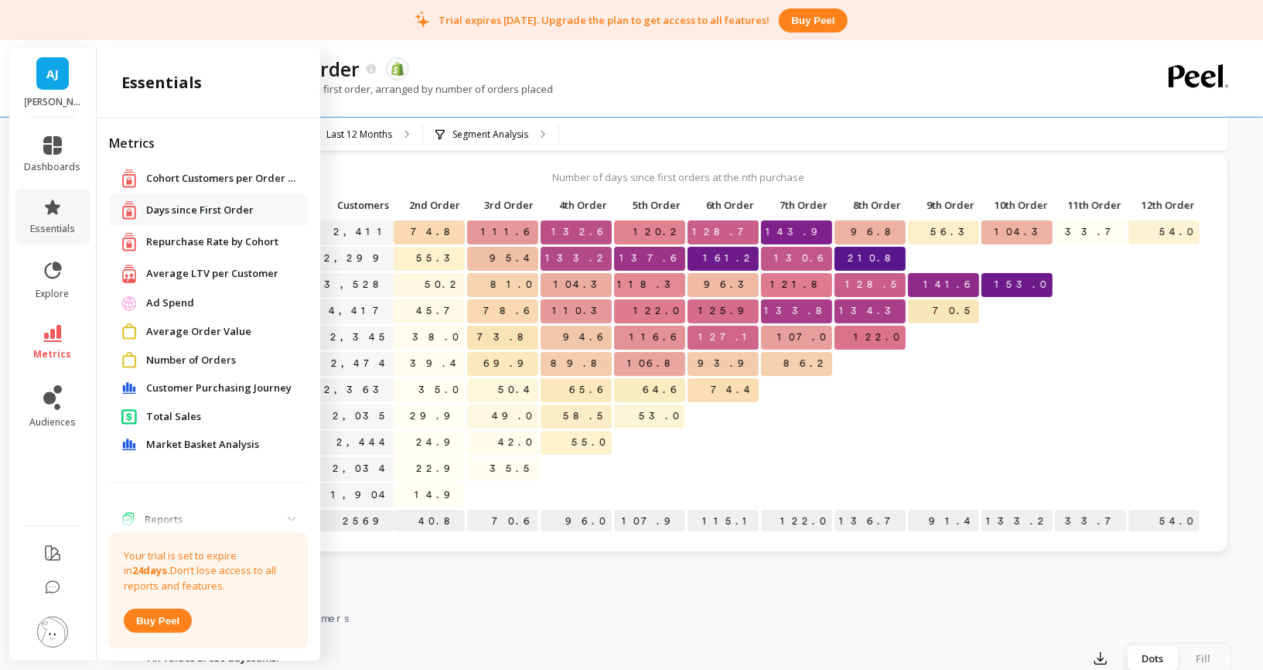
scroll to position [42, 0]
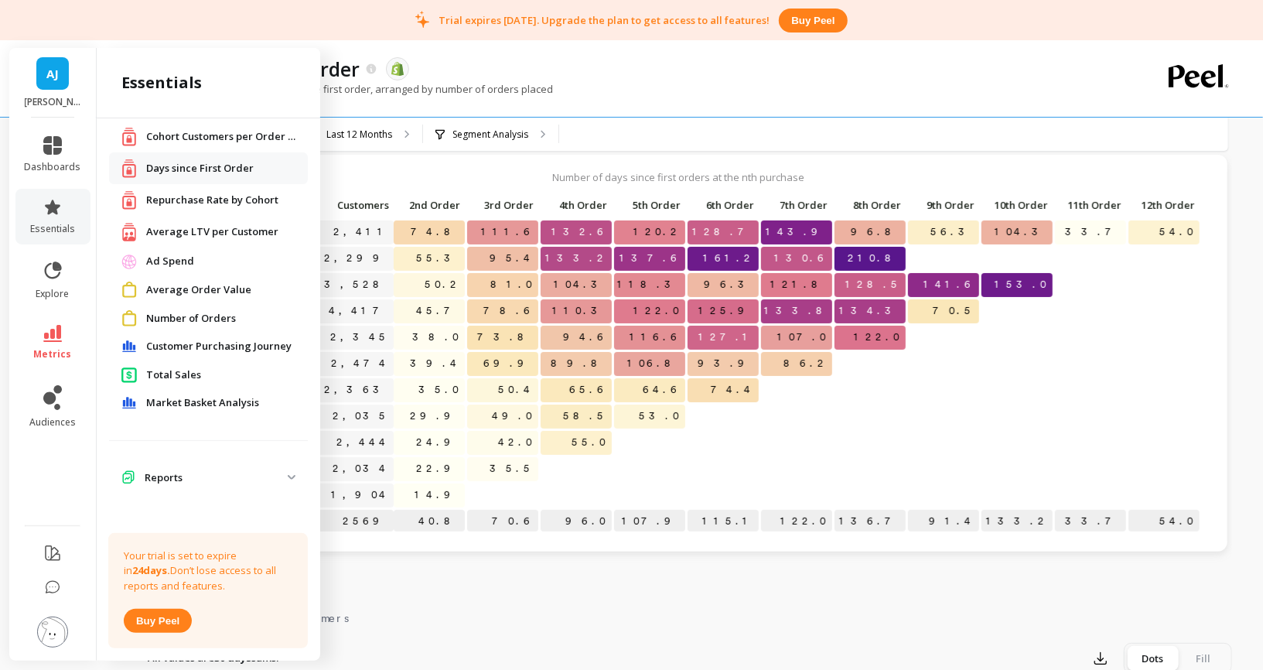
click at [205, 411] on div "Market Basket Analysis" at bounding box center [208, 403] width 199 height 28
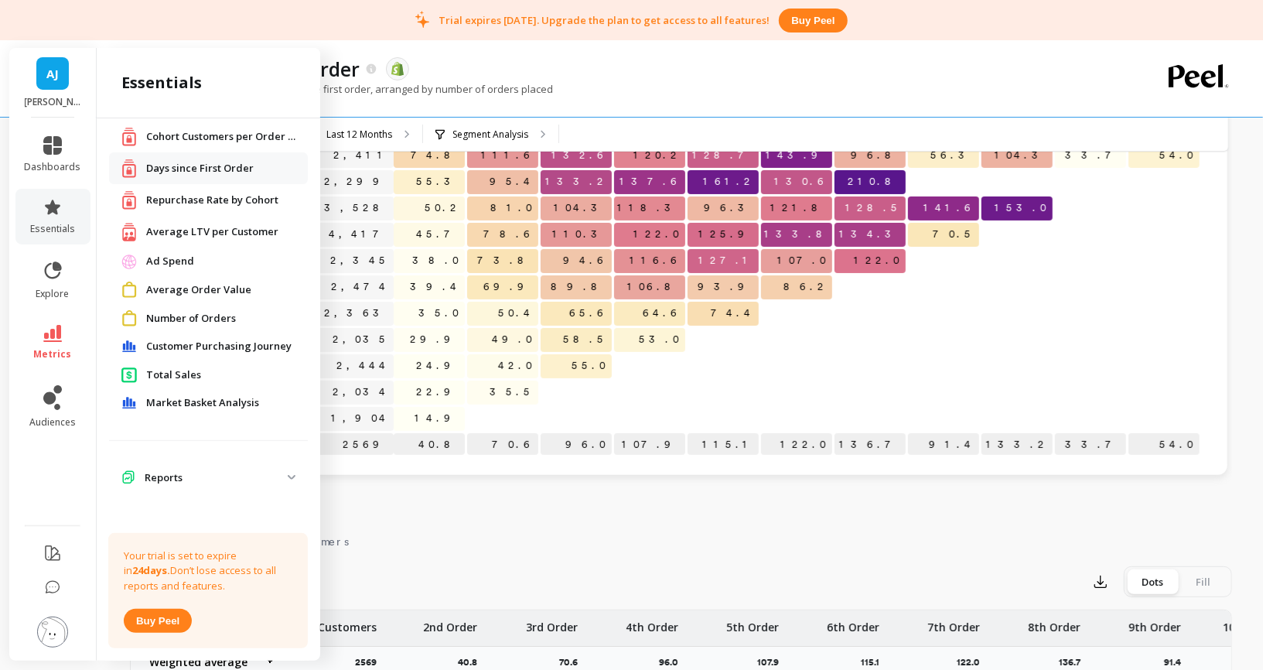
scroll to position [148, 0]
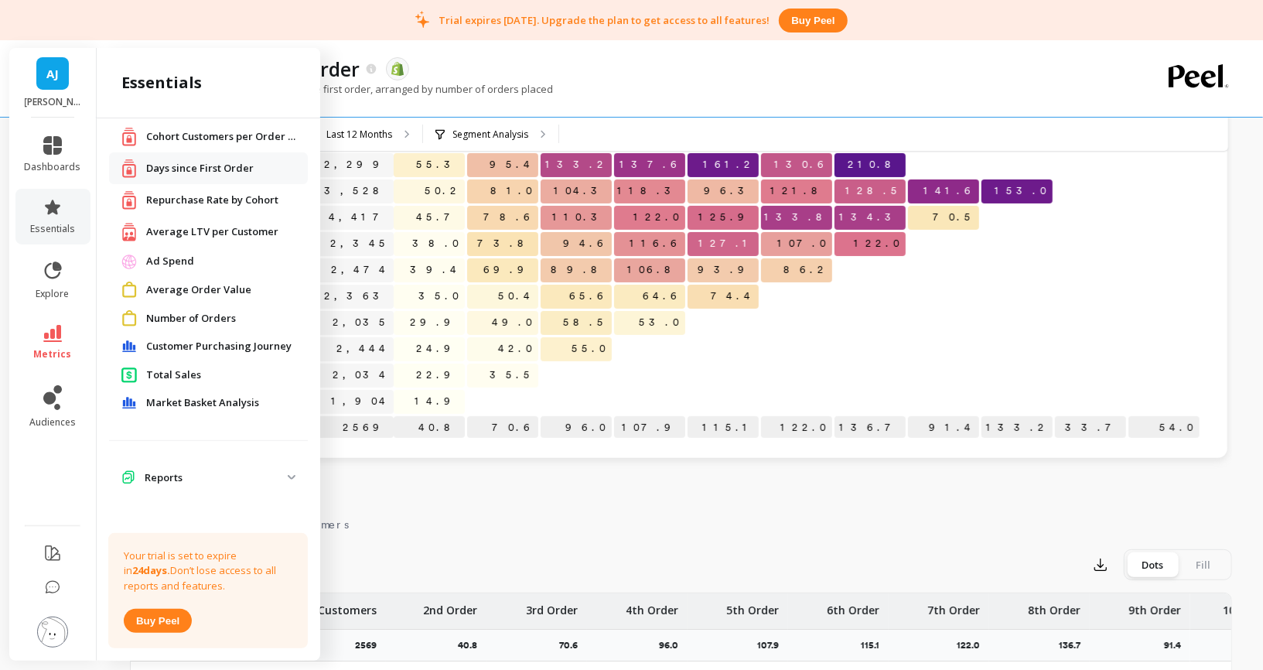
click at [208, 342] on span "Customer Purchasing Journey" at bounding box center [218, 346] width 145 height 15
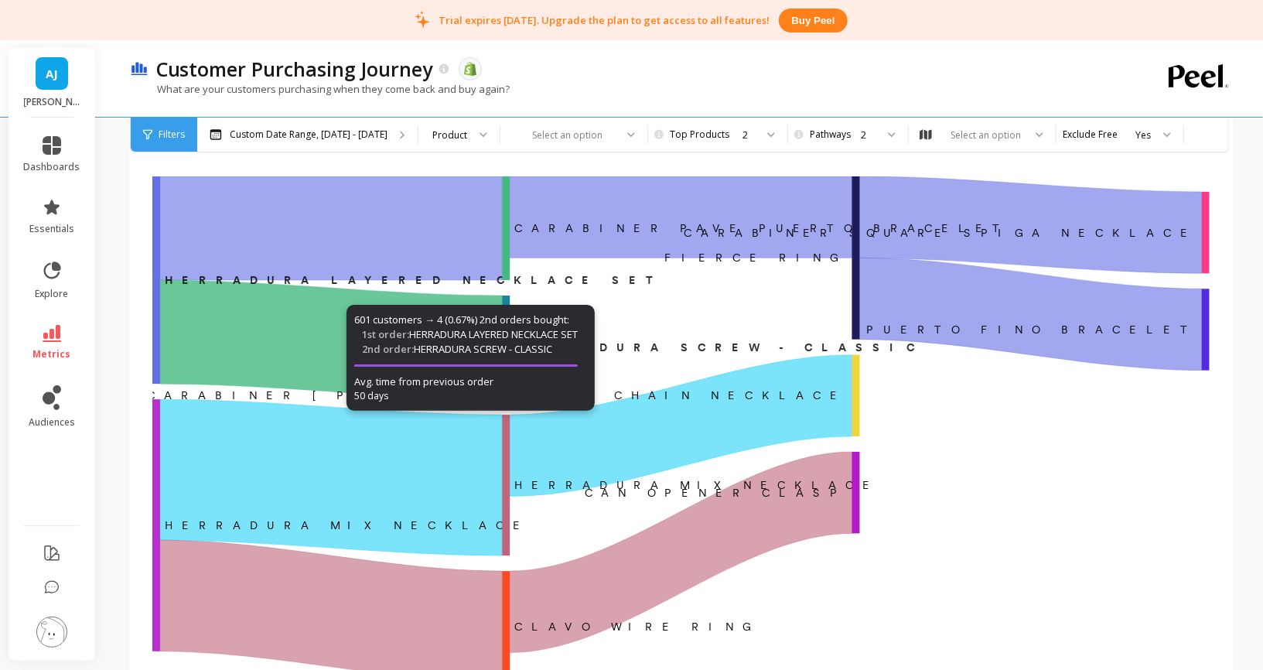
scroll to position [94, 1]
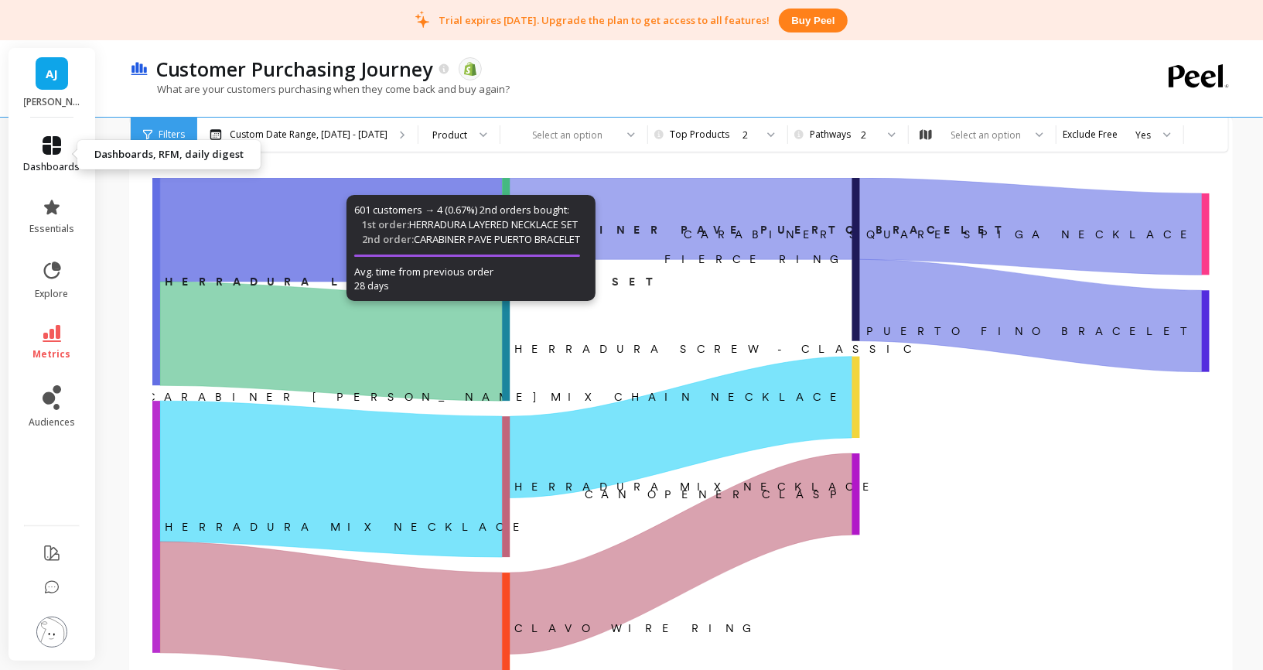
click at [66, 151] on link "dashboards" at bounding box center [52, 154] width 56 height 37
